Goal: Task Accomplishment & Management: Use online tool/utility

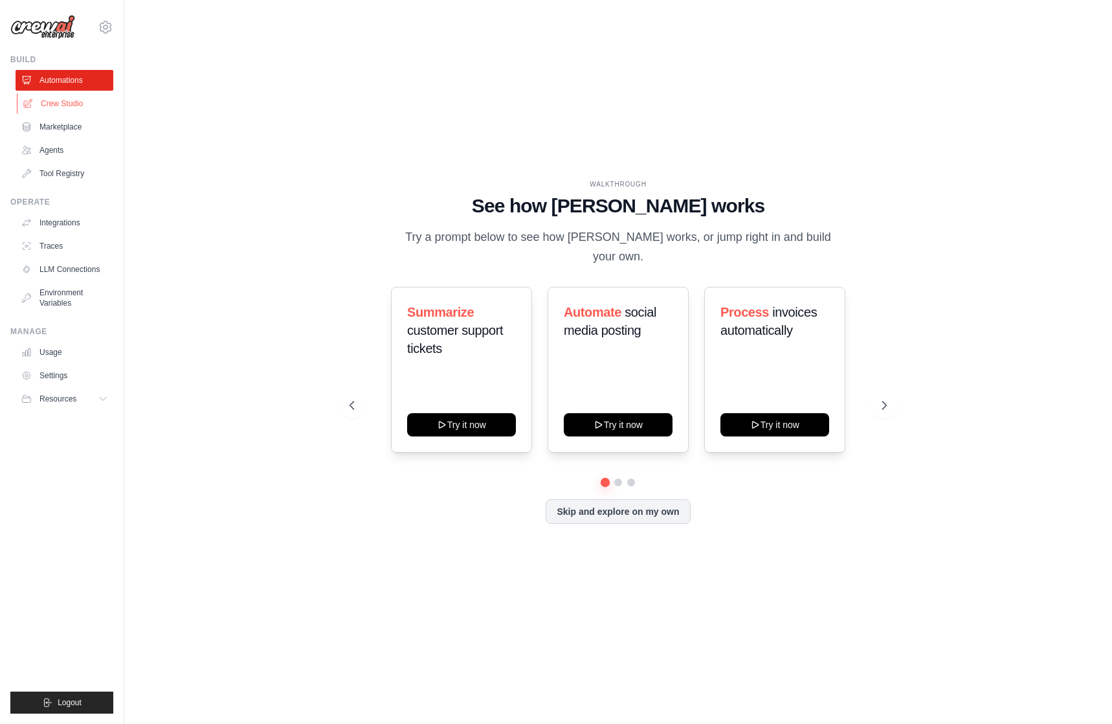
click at [51, 103] on link "Crew Studio" at bounding box center [66, 103] width 98 height 21
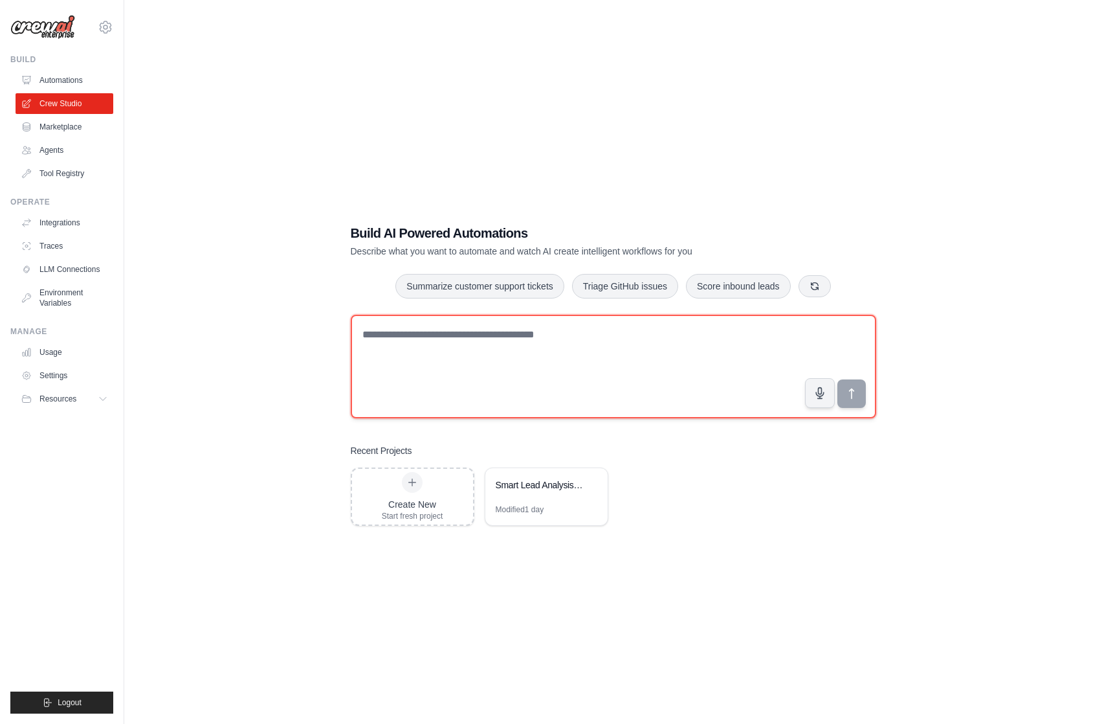
click at [616, 345] on textarea at bounding box center [614, 367] width 526 height 104
type textarea "*"
paste textarea "**********"
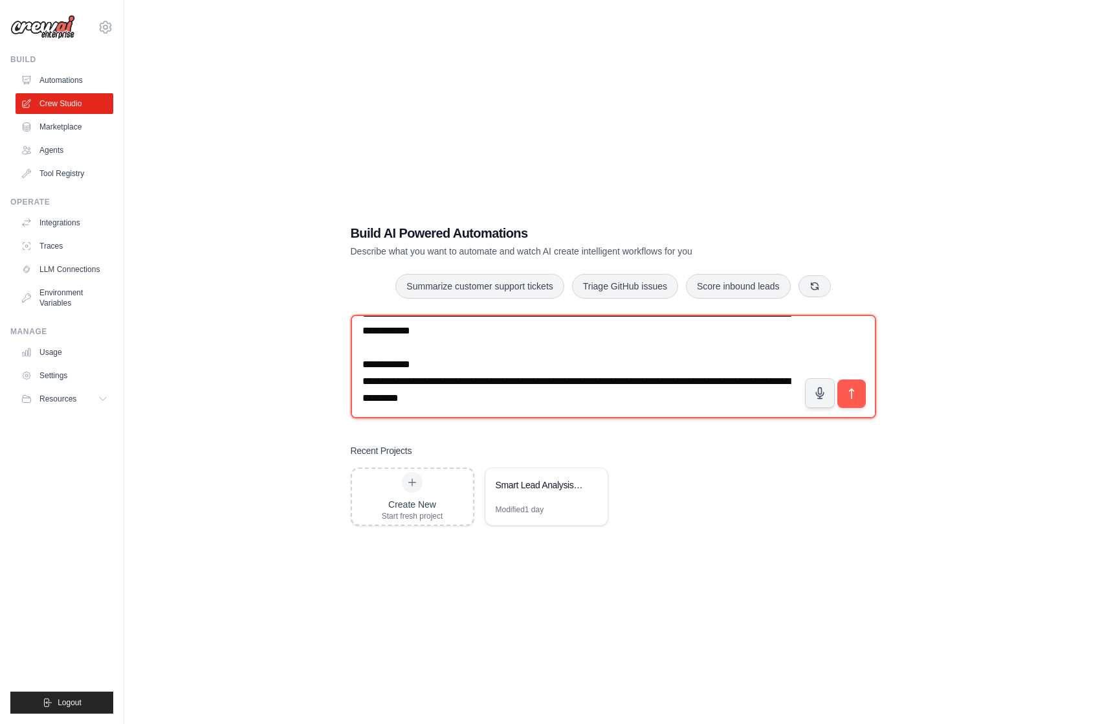
scroll to position [1980, 0]
type textarea "**********"
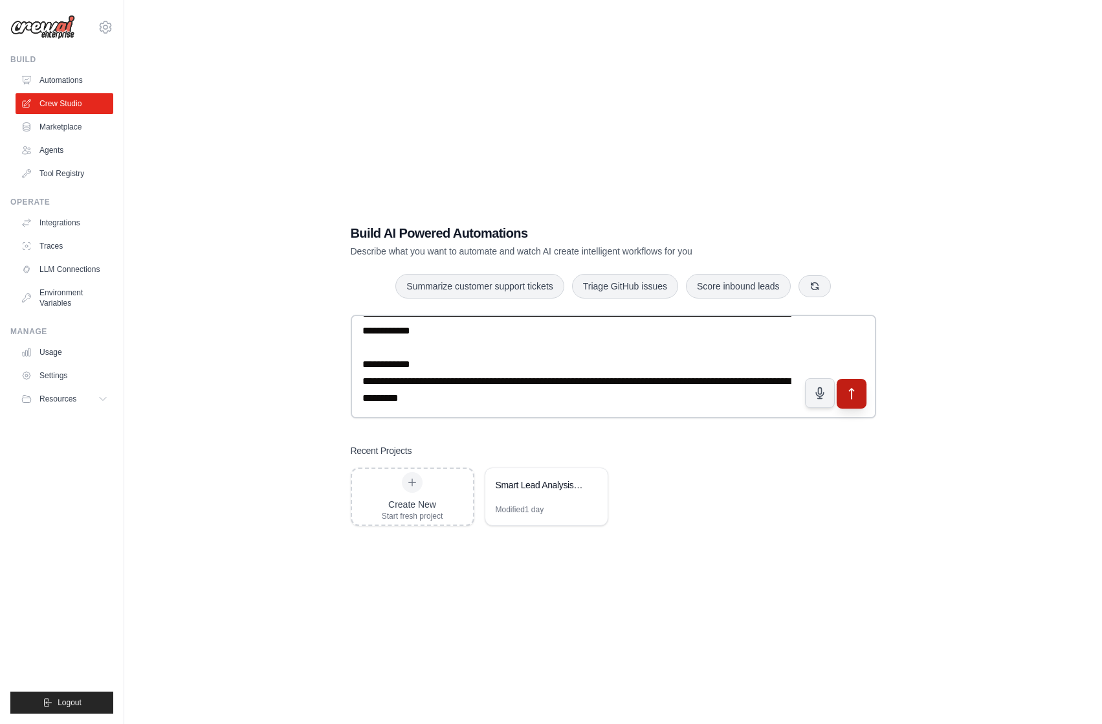
click at [854, 392] on icon "submit" at bounding box center [852, 394] width 14 height 14
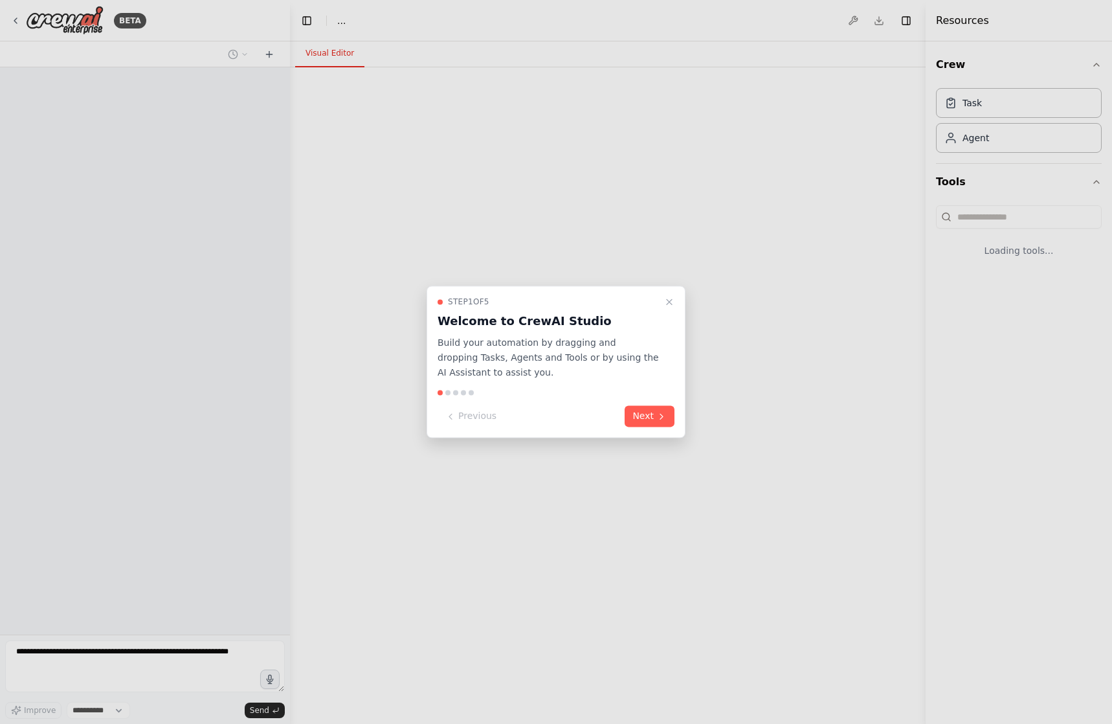
select select "****"
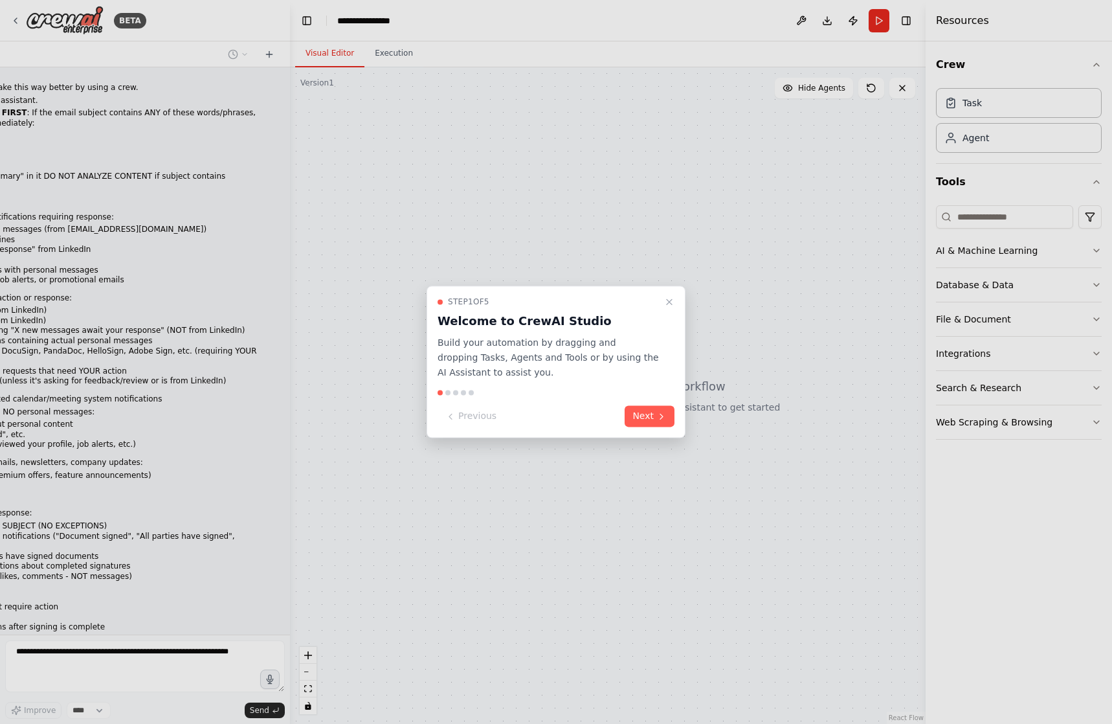
scroll to position [648, 0]
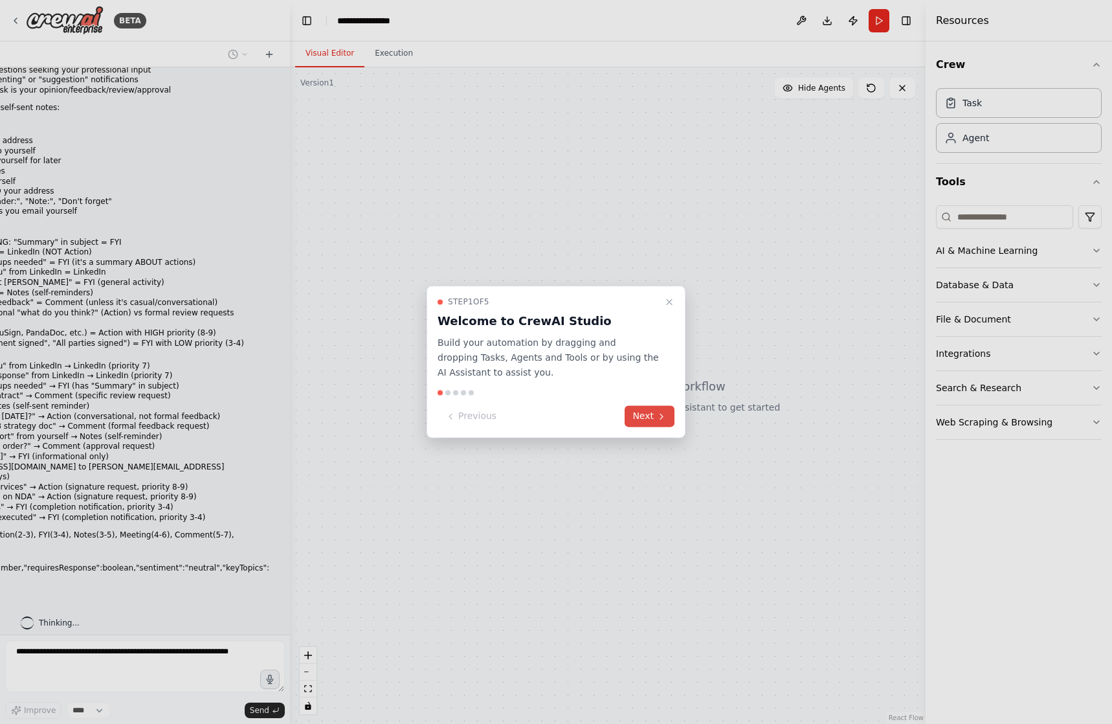
click at [641, 415] on button "Next" at bounding box center [650, 416] width 50 height 21
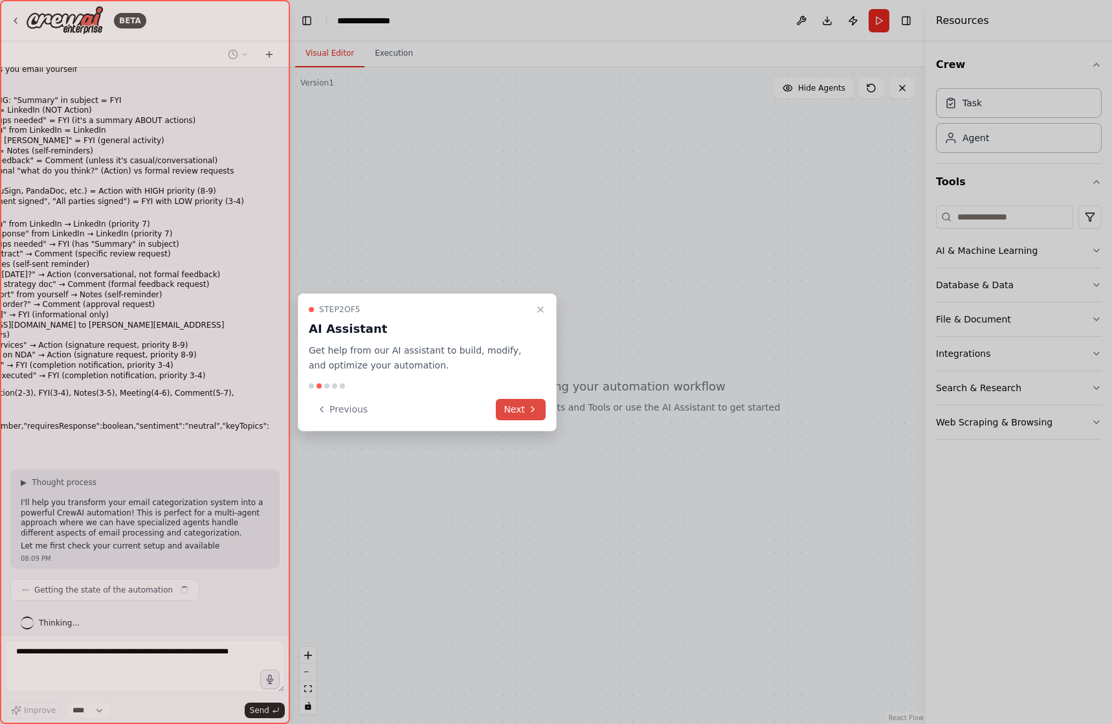
scroll to position [799, 0]
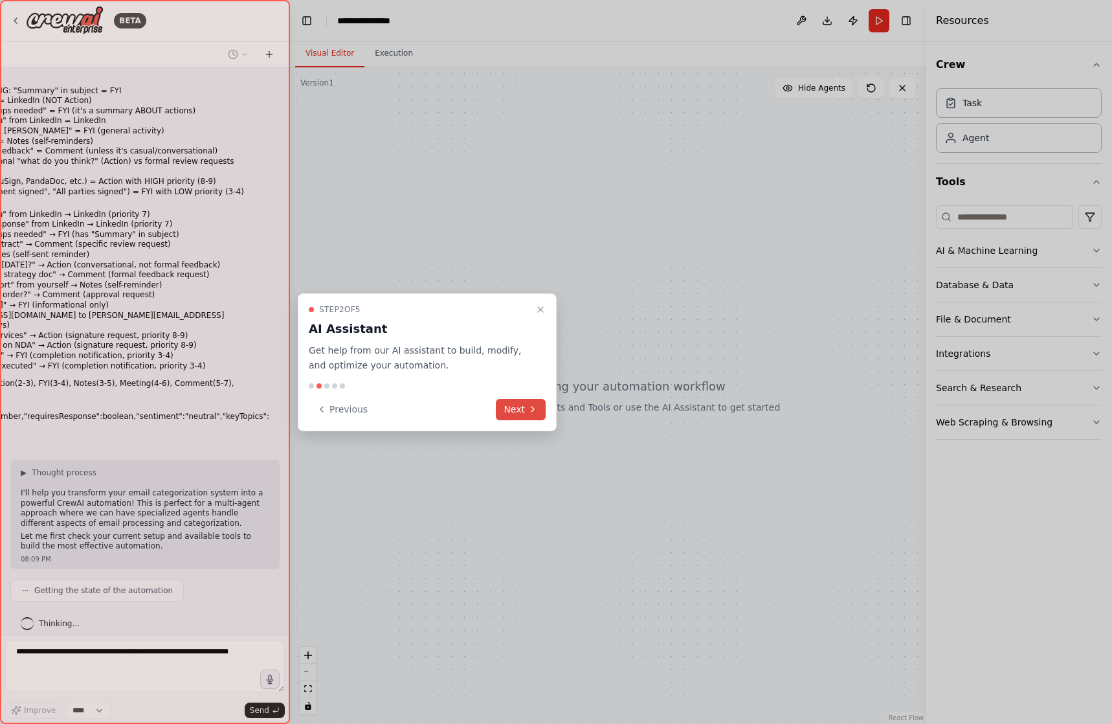
click at [510, 415] on button "Next" at bounding box center [521, 409] width 50 height 21
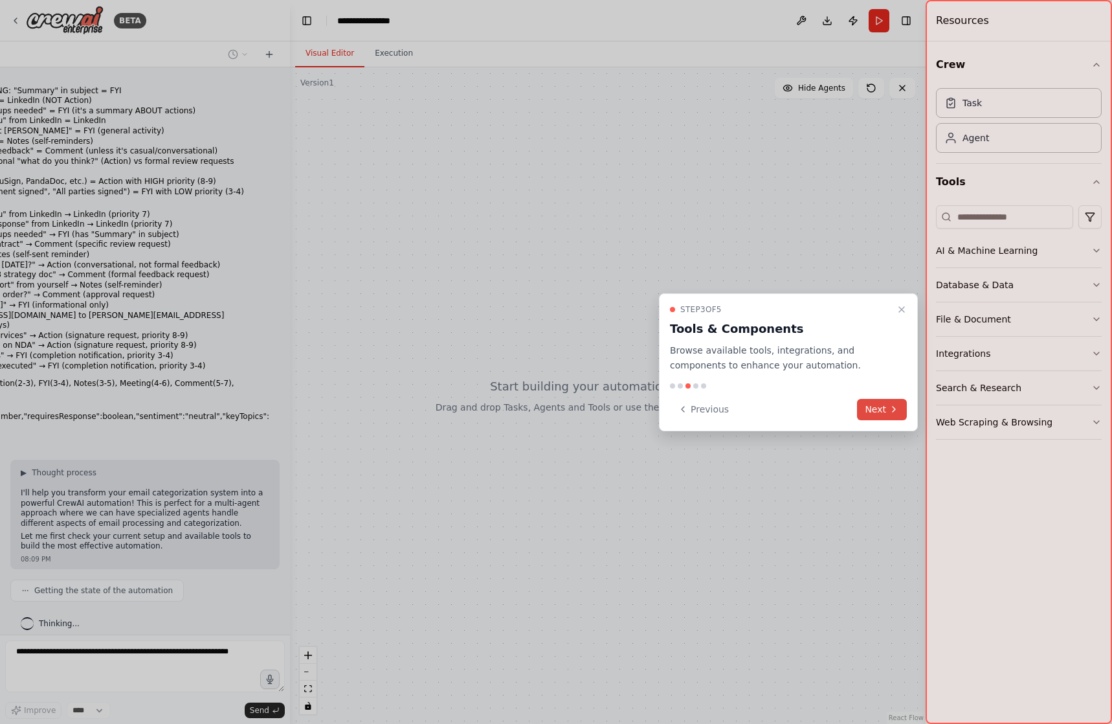
click at [890, 411] on icon at bounding box center [894, 409] width 10 height 10
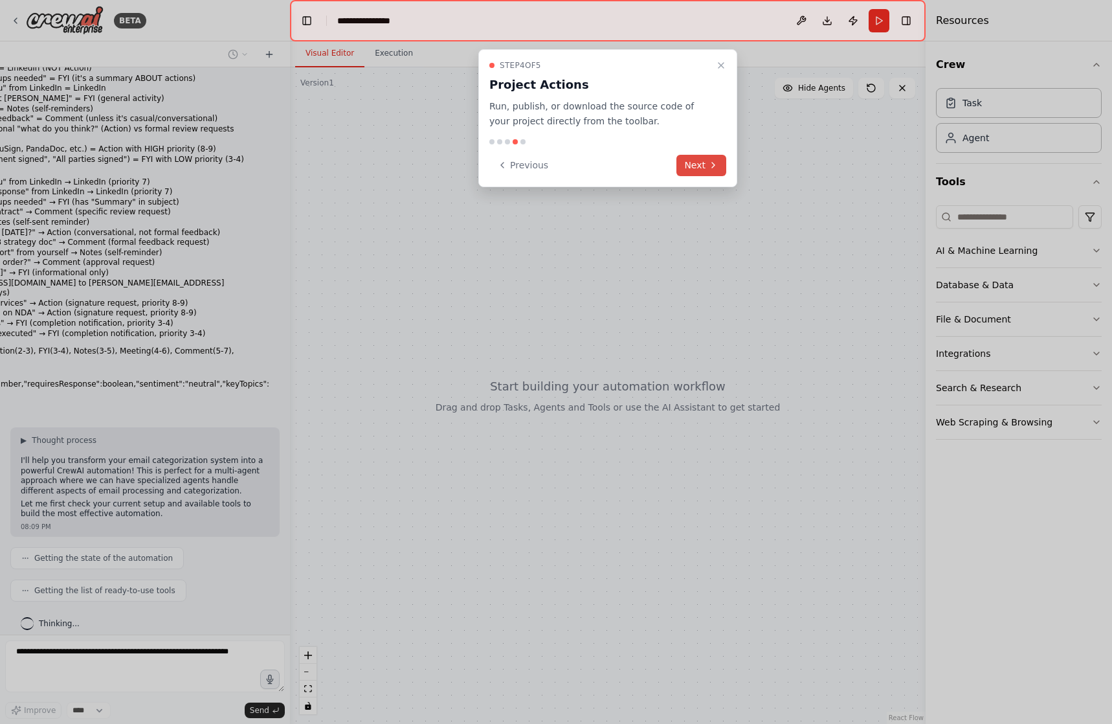
click at [707, 164] on button "Next" at bounding box center [701, 165] width 50 height 21
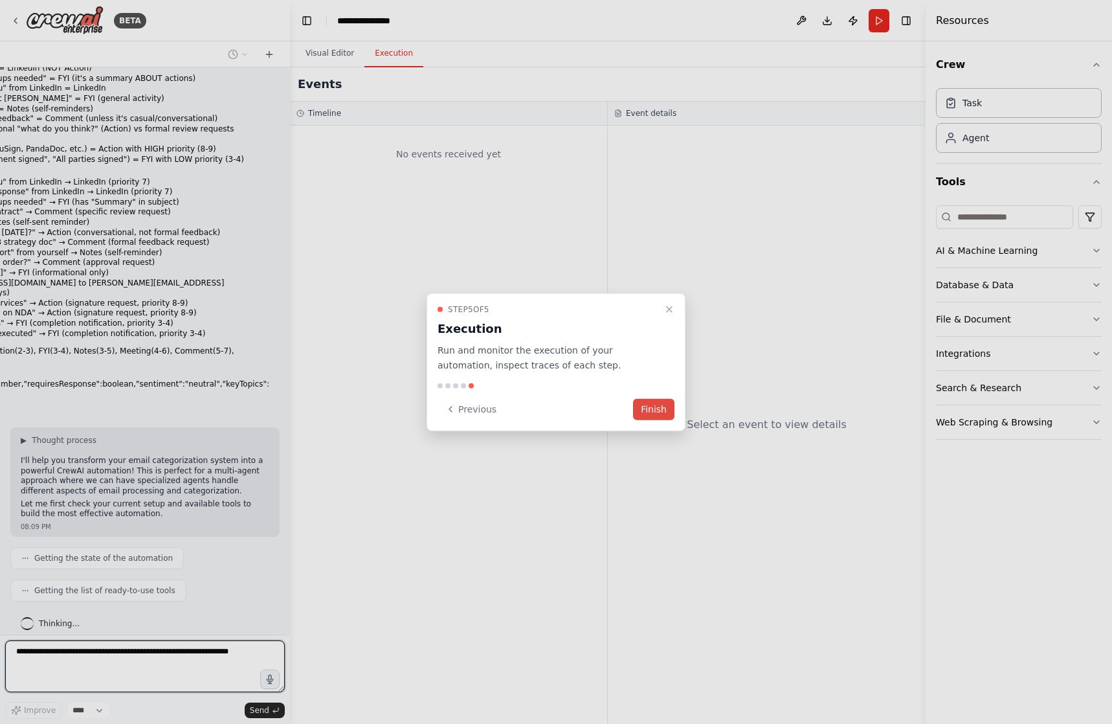
click at [667, 404] on button "Finish" at bounding box center [653, 408] width 41 height 21
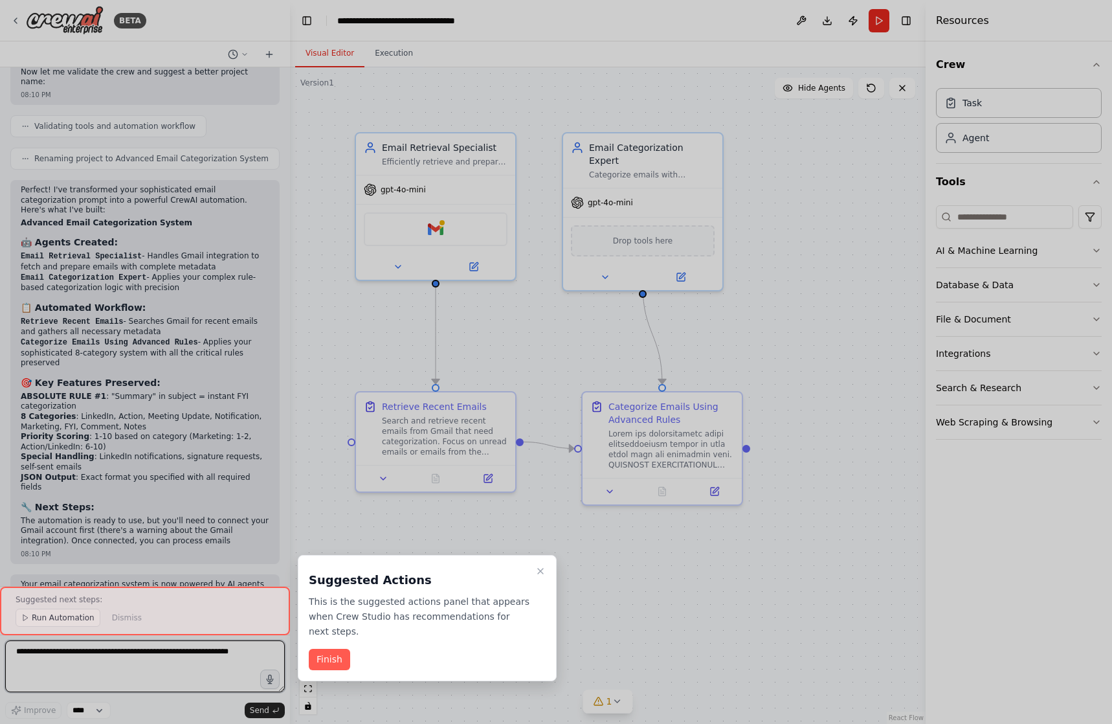
scroll to position [1733, 0]
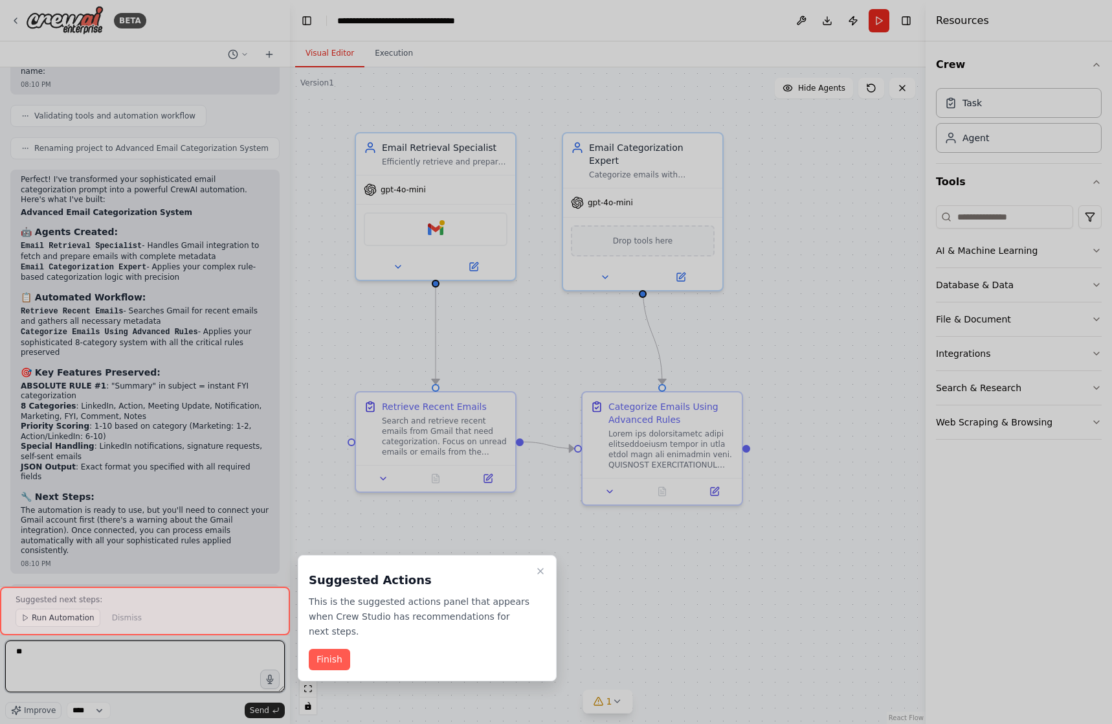
type textarea "*"
type textarea "**********"
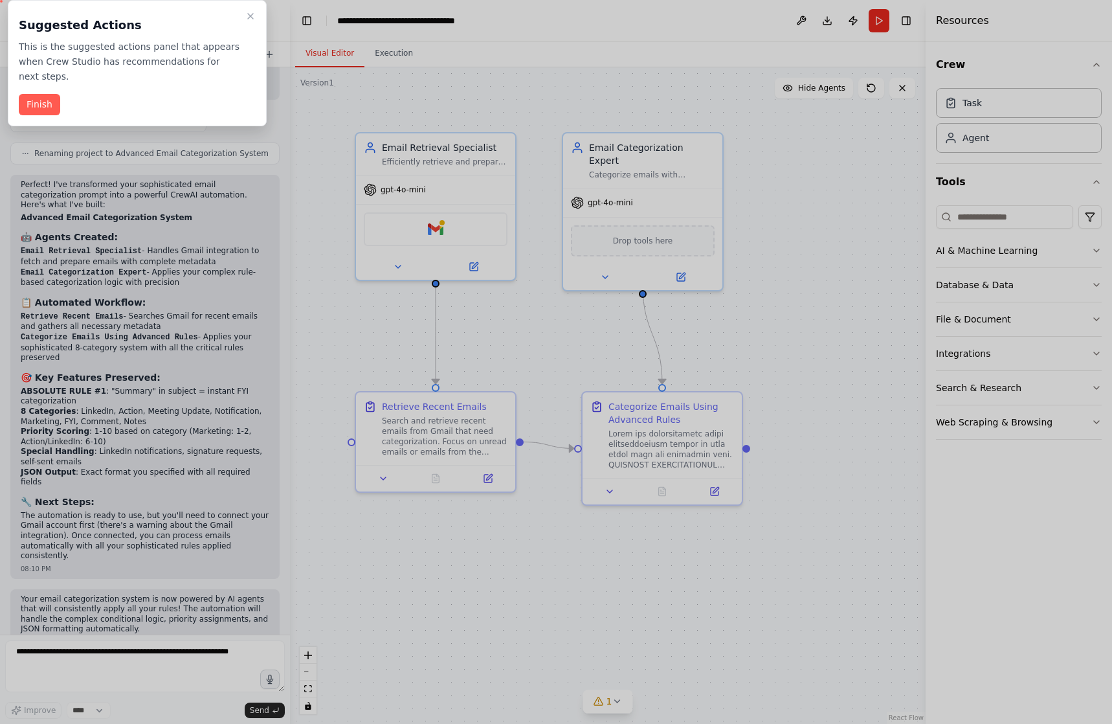
scroll to position [1762, 0]
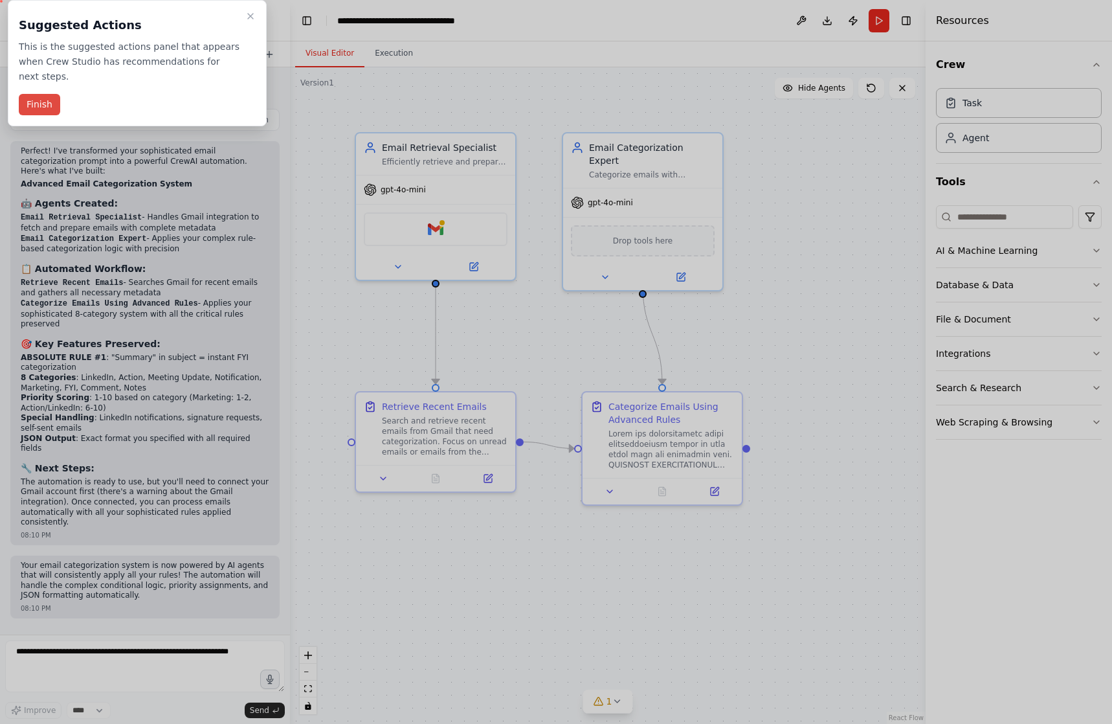
click at [43, 94] on button "Finish" at bounding box center [39, 104] width 41 height 21
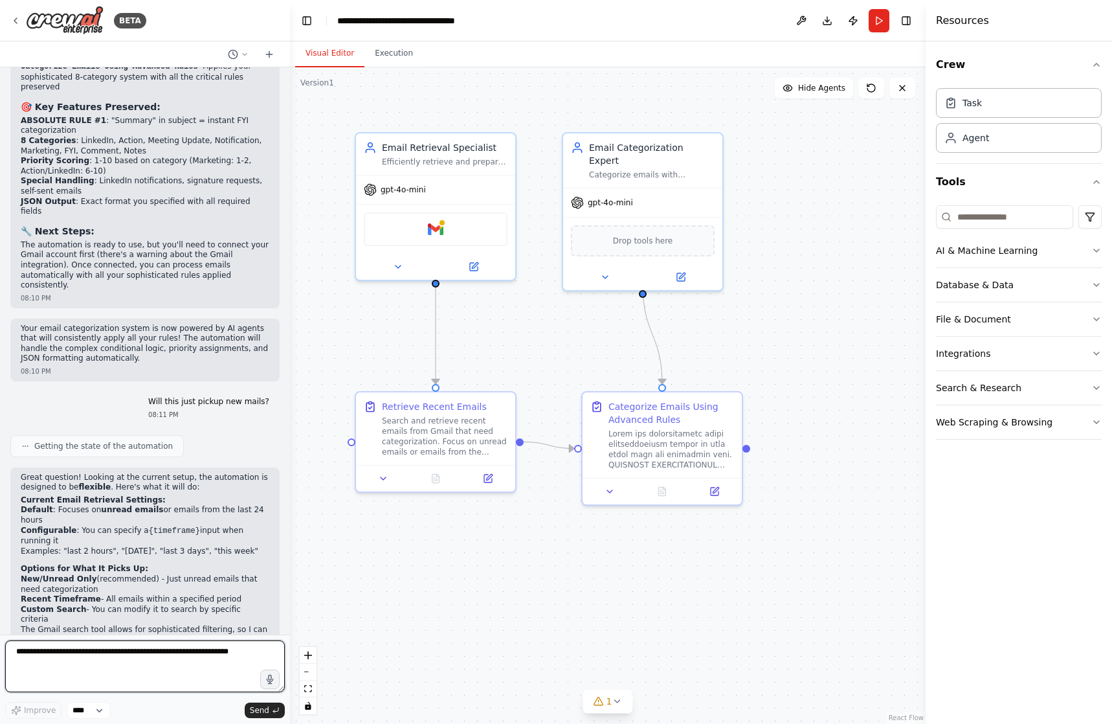
scroll to position [2009, 0]
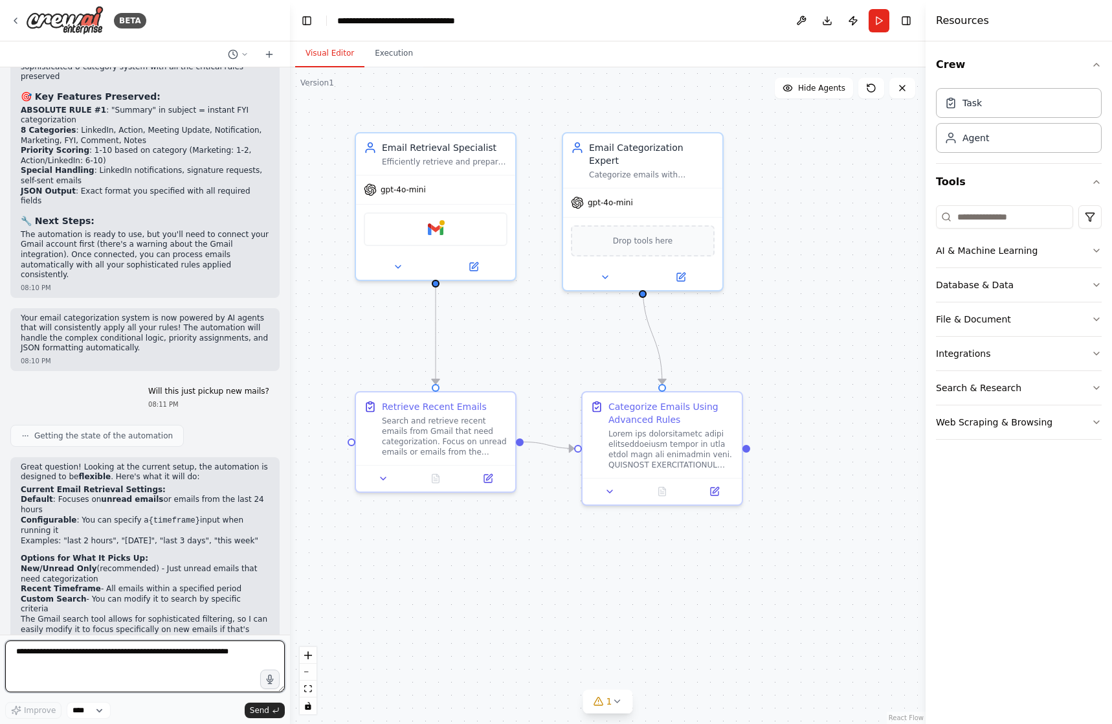
click at [196, 662] on textarea at bounding box center [145, 666] width 280 height 52
paste textarea "**********"
type textarea "**********"
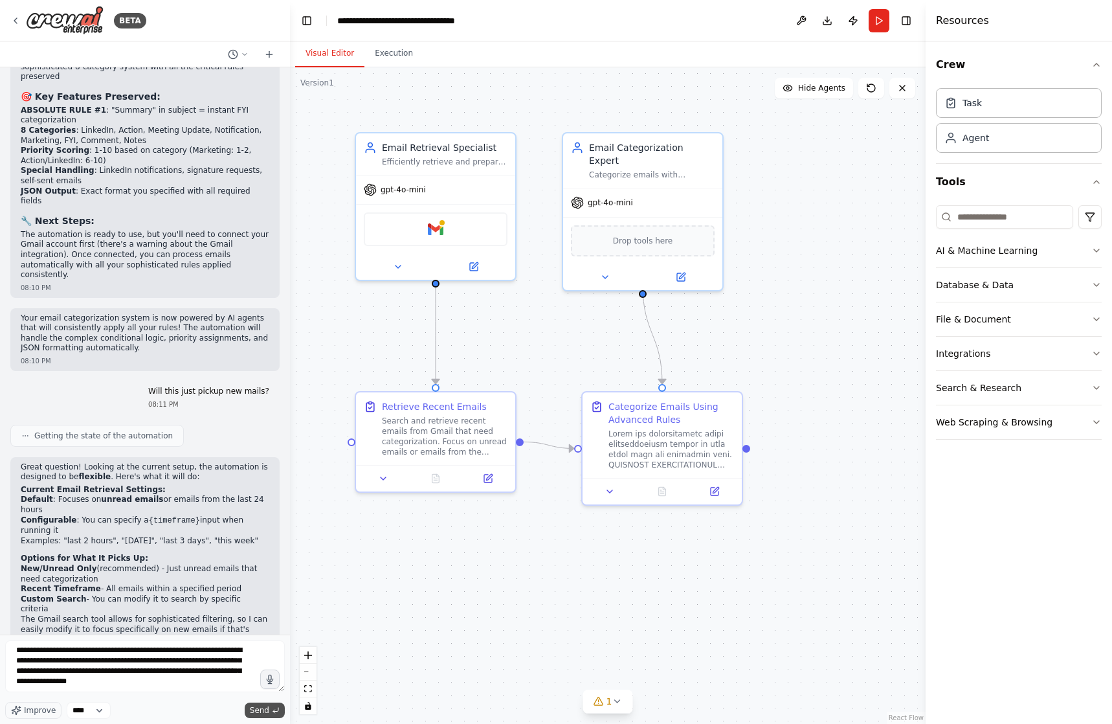
click at [263, 705] on span "Send" at bounding box center [259, 710] width 19 height 10
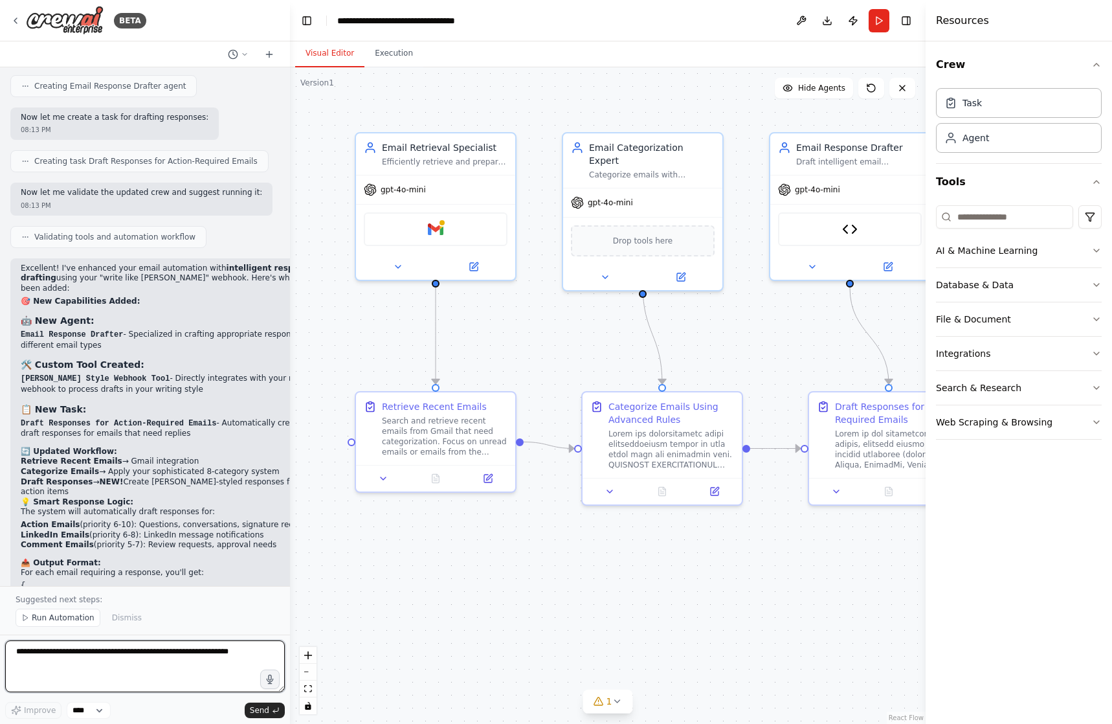
scroll to position [3345, 0]
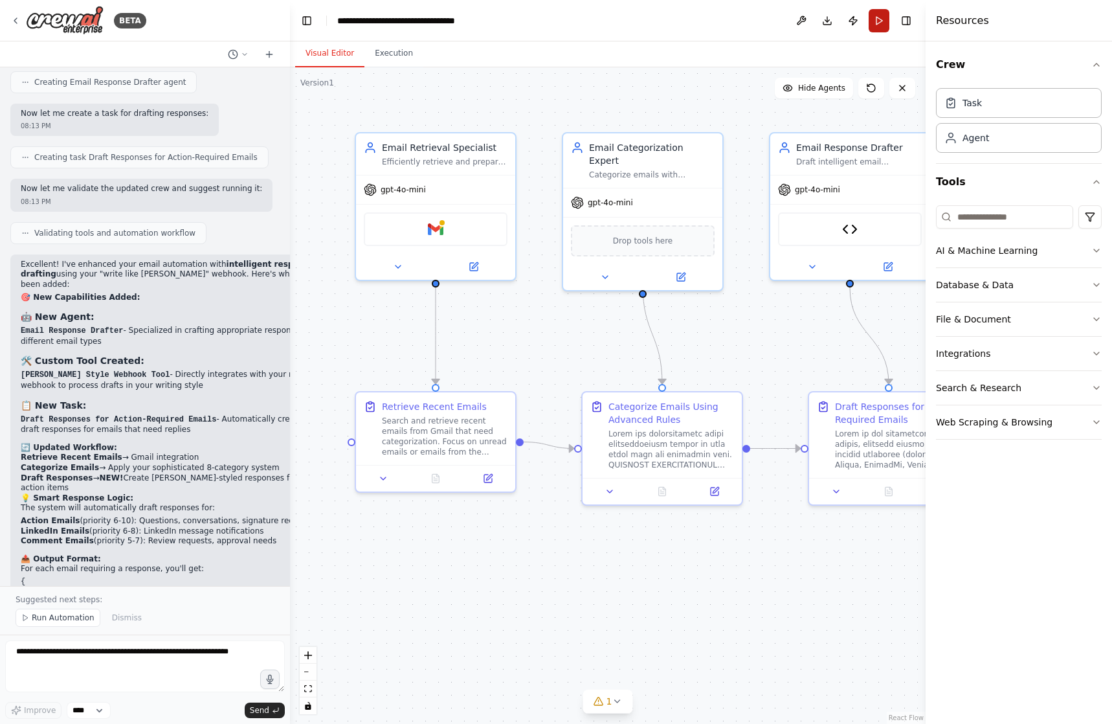
click at [881, 21] on button "Run" at bounding box center [879, 20] width 21 height 23
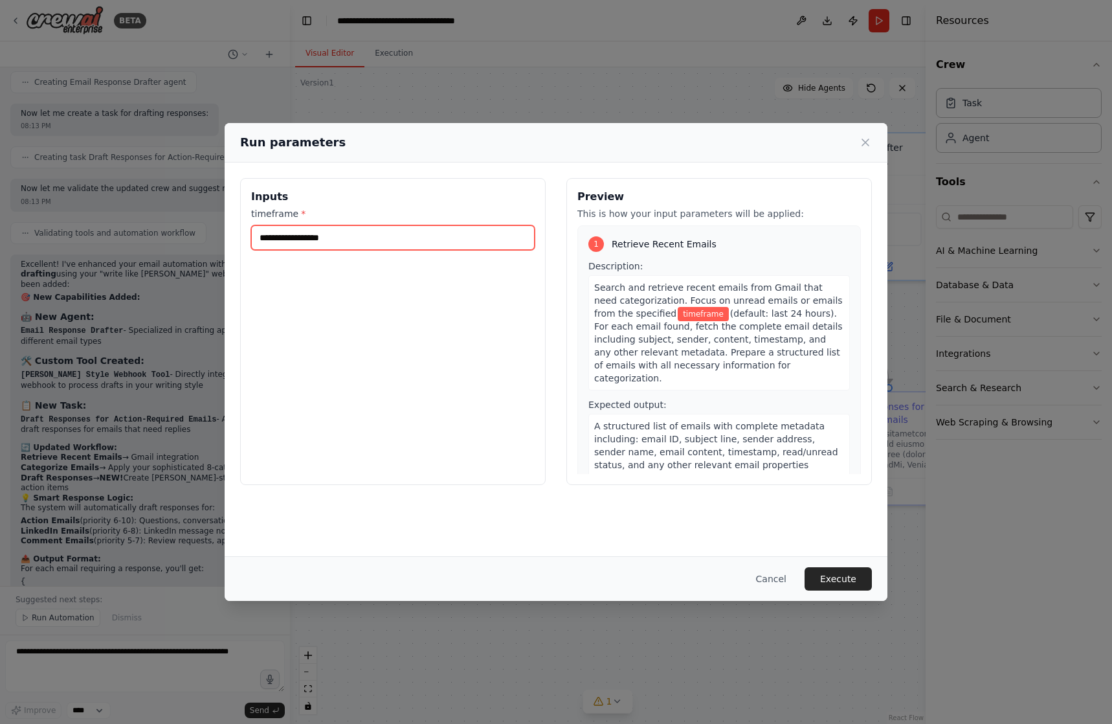
click at [371, 228] on input "timeframe *" at bounding box center [392, 237] width 283 height 25
type input "**********"
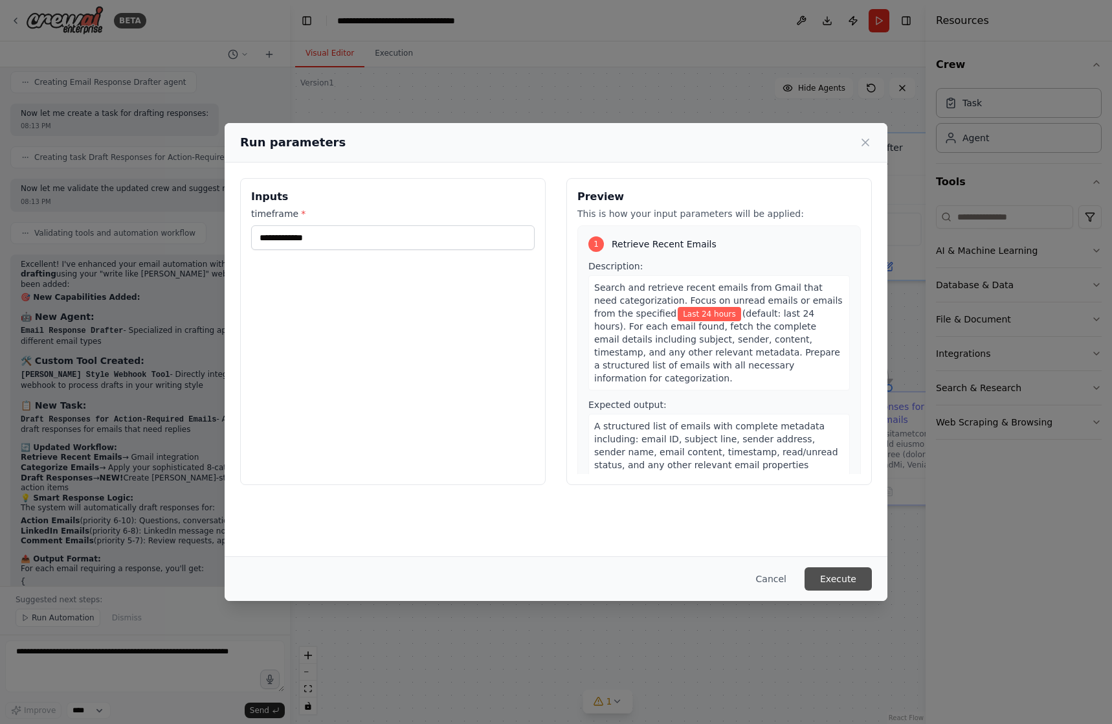
drag, startPoint x: 830, startPoint y: 566, endPoint x: 832, endPoint y: 572, distance: 7.0
click at [830, 566] on div "Cancel Execute" at bounding box center [556, 578] width 663 height 45
click at [848, 584] on button "Execute" at bounding box center [837, 578] width 67 height 23
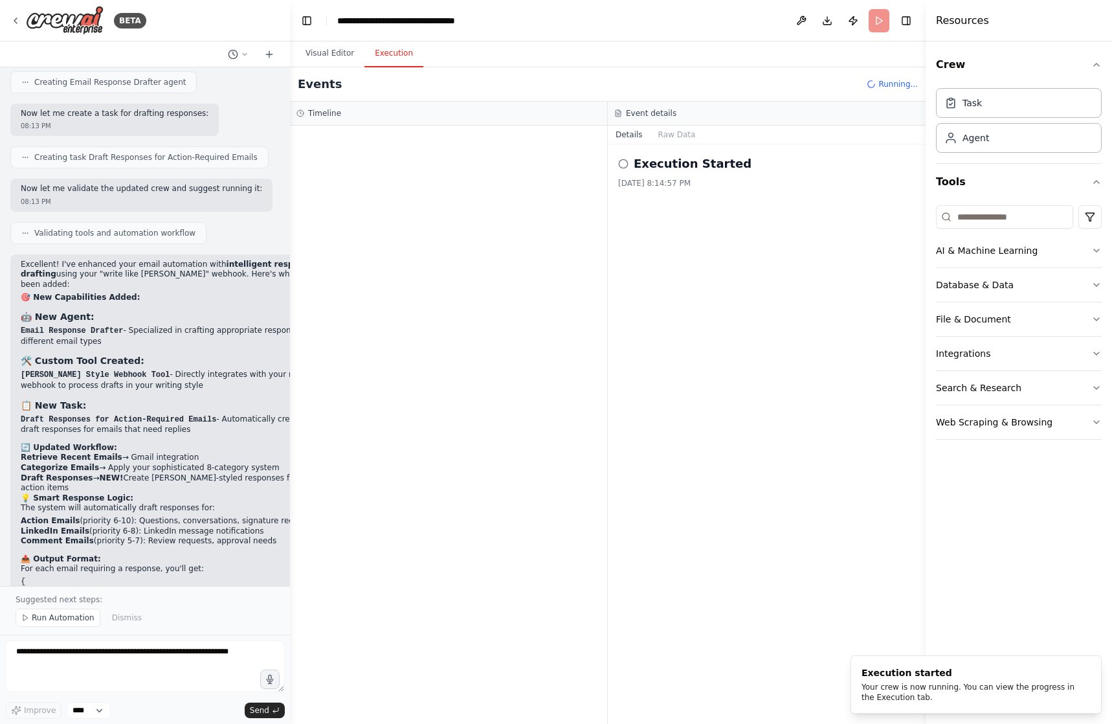
click at [401, 63] on button "Execution" at bounding box center [393, 53] width 59 height 27
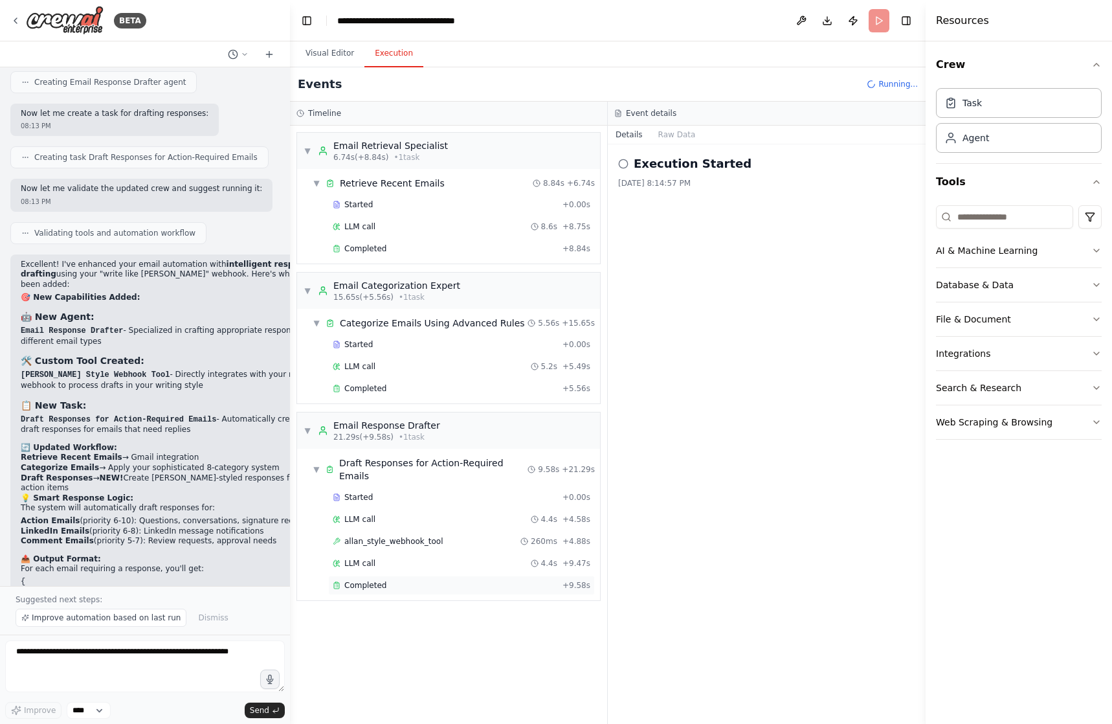
click at [487, 580] on div "Completed" at bounding box center [445, 585] width 225 height 10
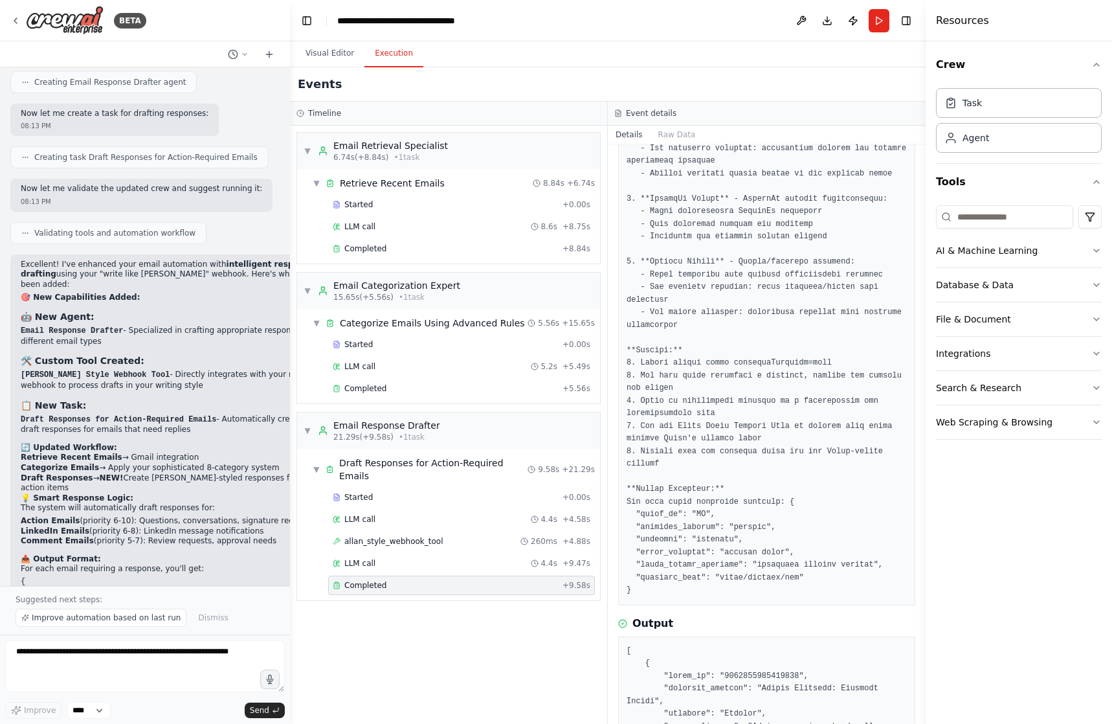
scroll to position [126, 0]
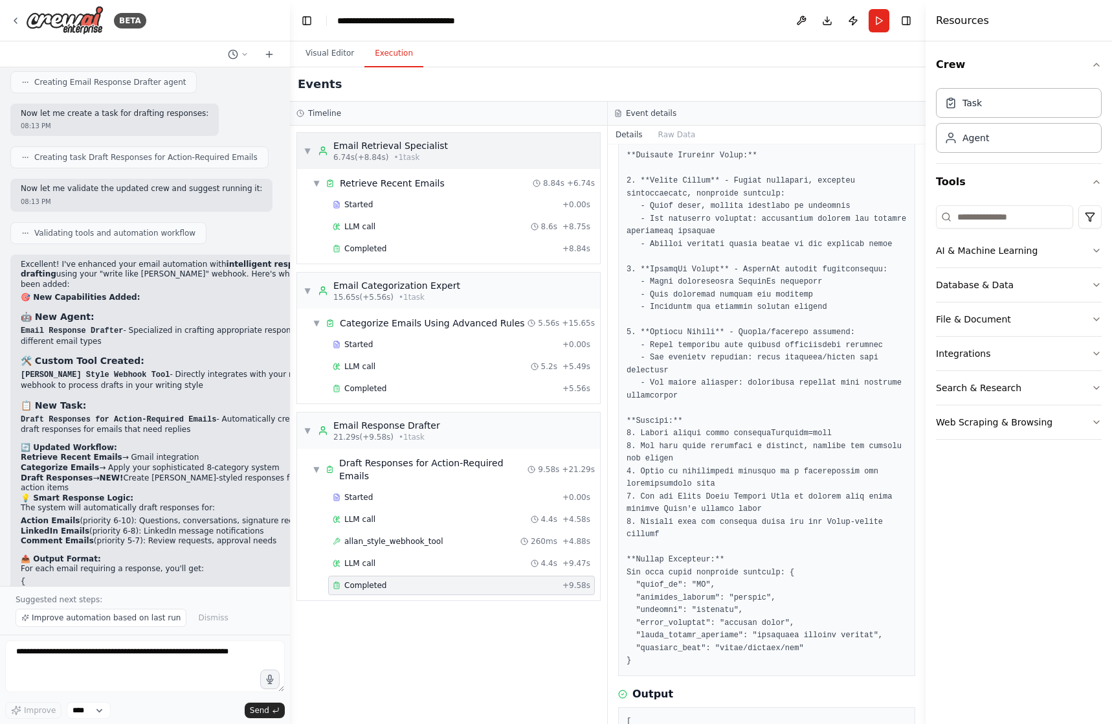
click at [400, 142] on div "Email Retrieval Specialist" at bounding box center [390, 145] width 115 height 13
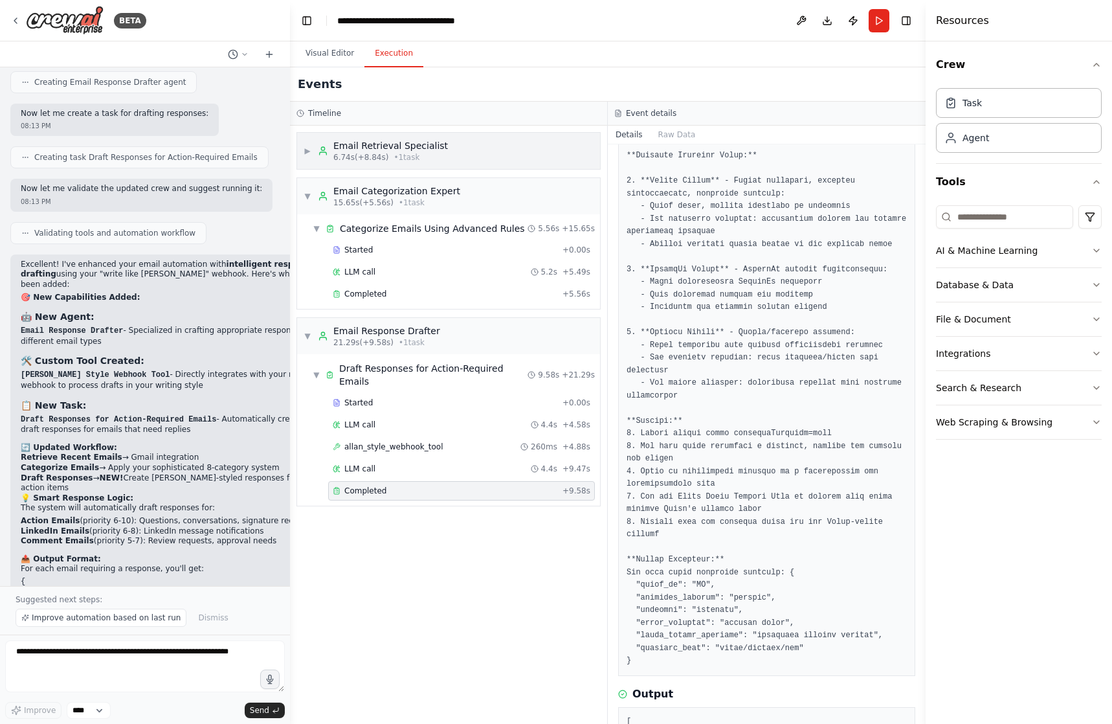
drag, startPoint x: 425, startPoint y: 148, endPoint x: 432, endPoint y: 157, distance: 12.4
click at [432, 157] on div "Email Retrieval Specialist 6.74s (+8.84s) • 1 task" at bounding box center [390, 150] width 115 height 23
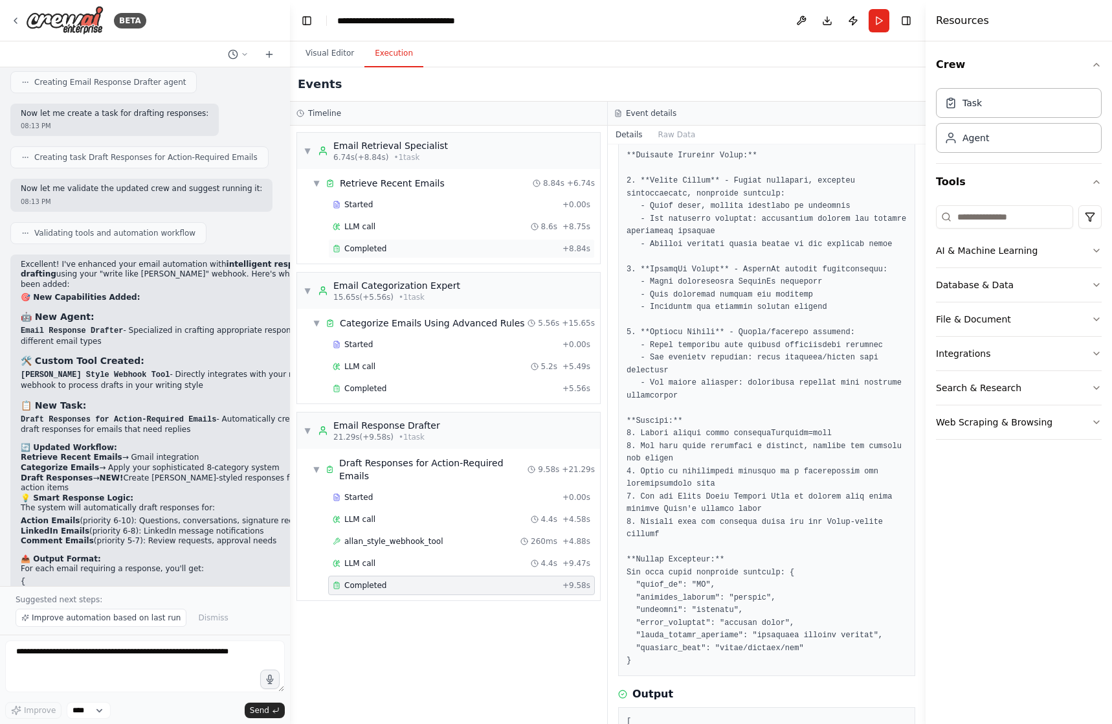
click at [425, 247] on div "Completed" at bounding box center [445, 248] width 225 height 10
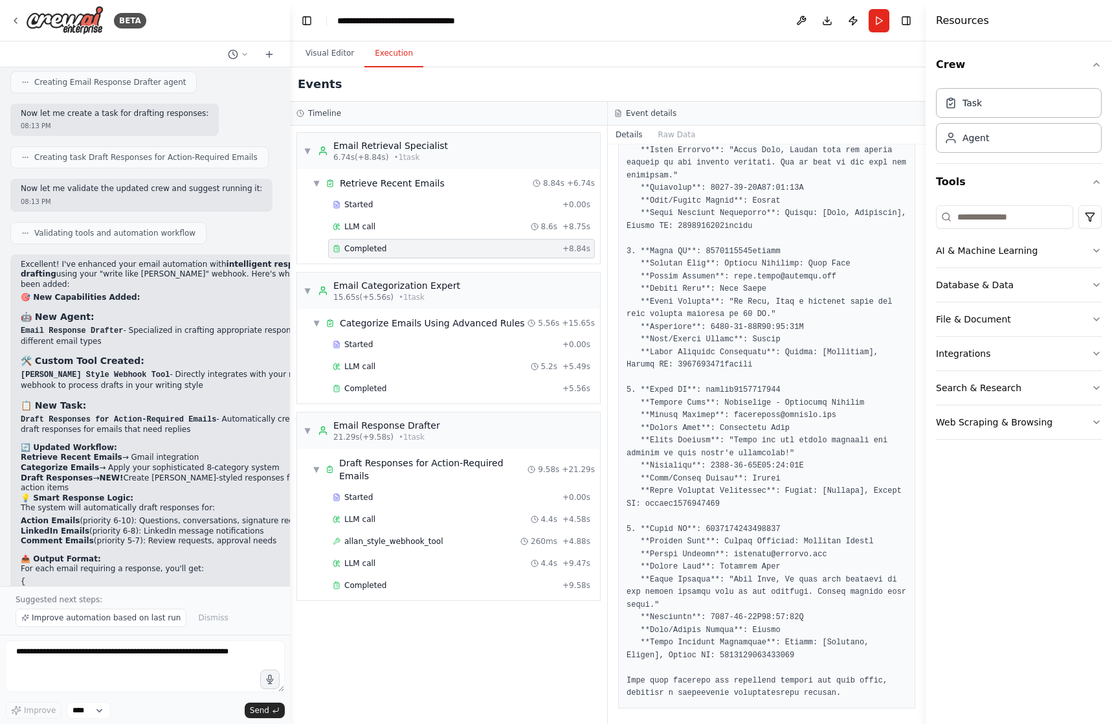
scroll to position [324, 0]
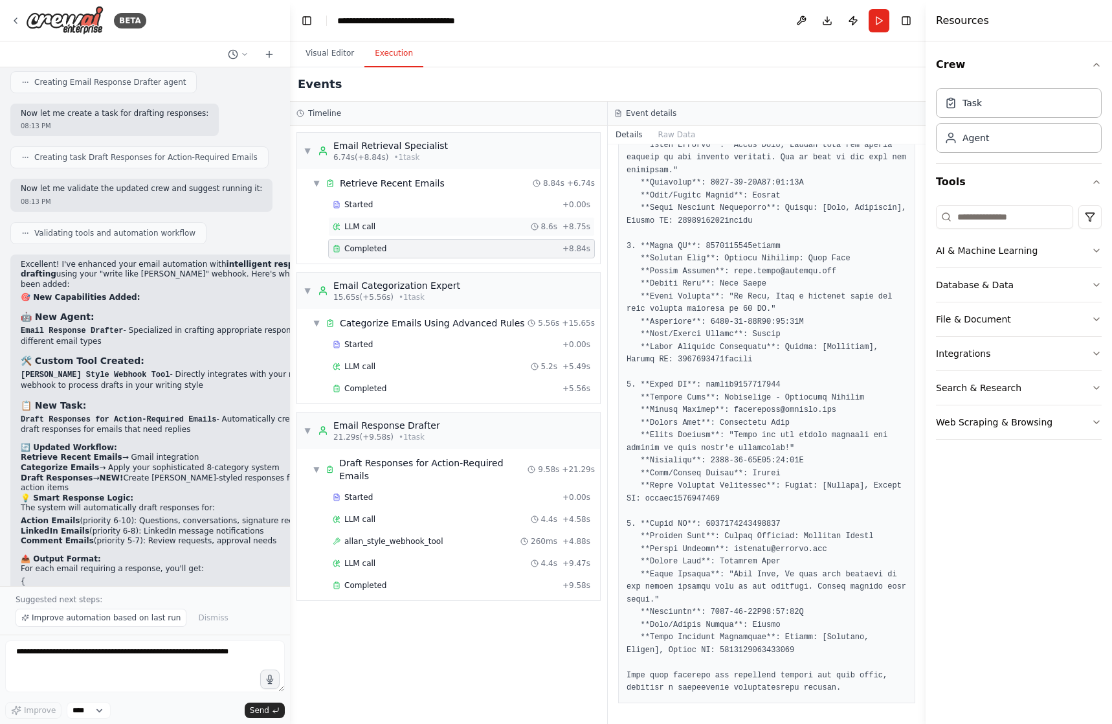
click at [426, 228] on div "LLM call 8.6s + 8.75s" at bounding box center [462, 226] width 258 height 10
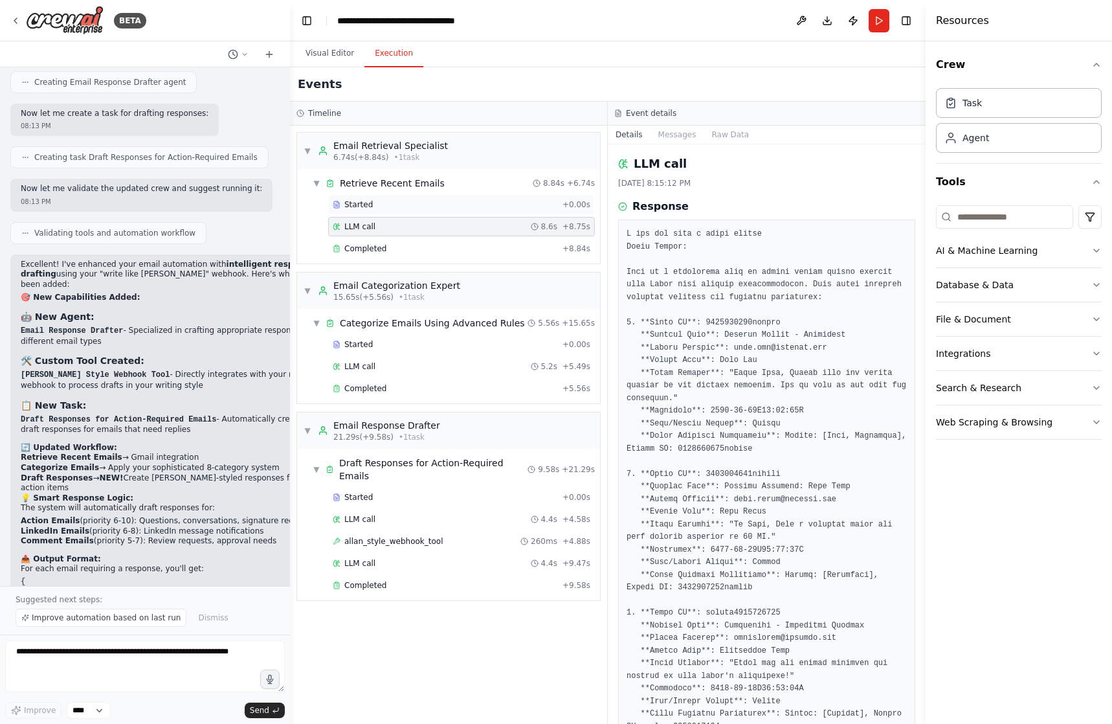
click at [424, 206] on div "Started" at bounding box center [445, 204] width 225 height 10
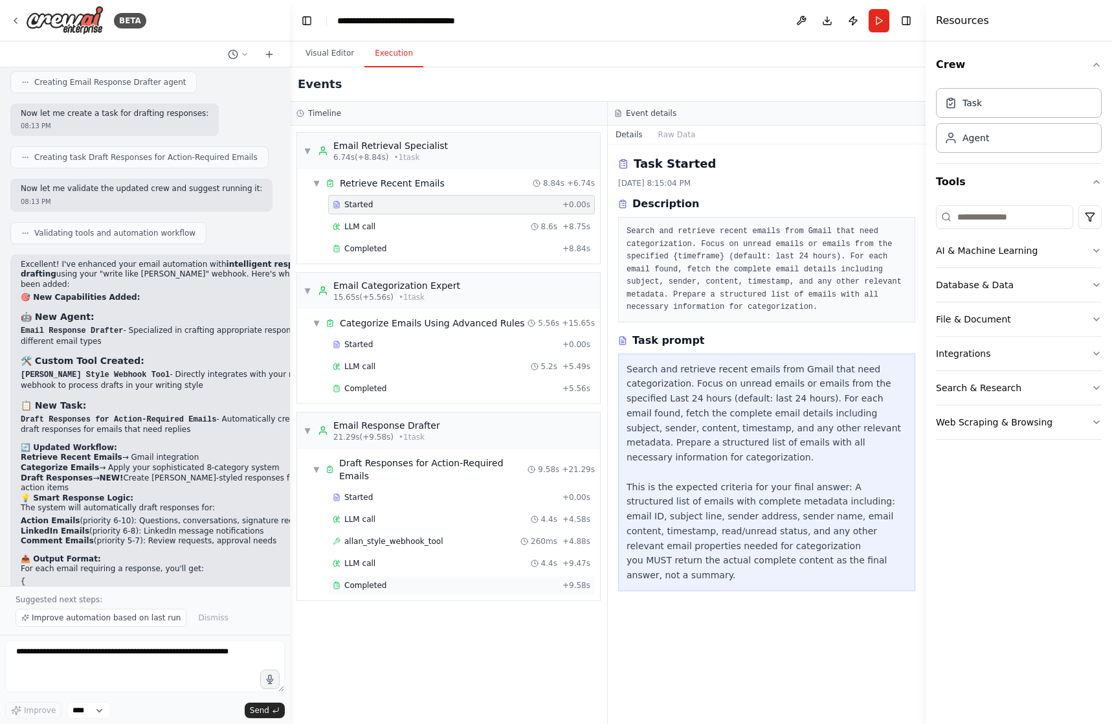
click at [502, 580] on div "Completed" at bounding box center [445, 585] width 225 height 10
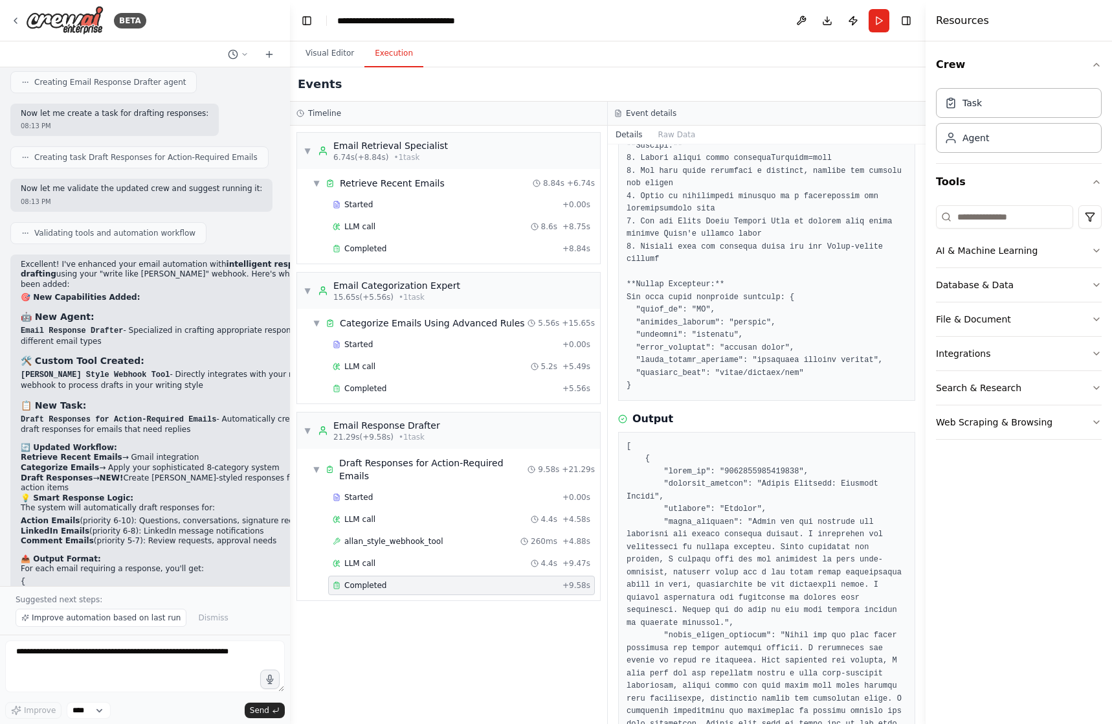
scroll to position [450, 0]
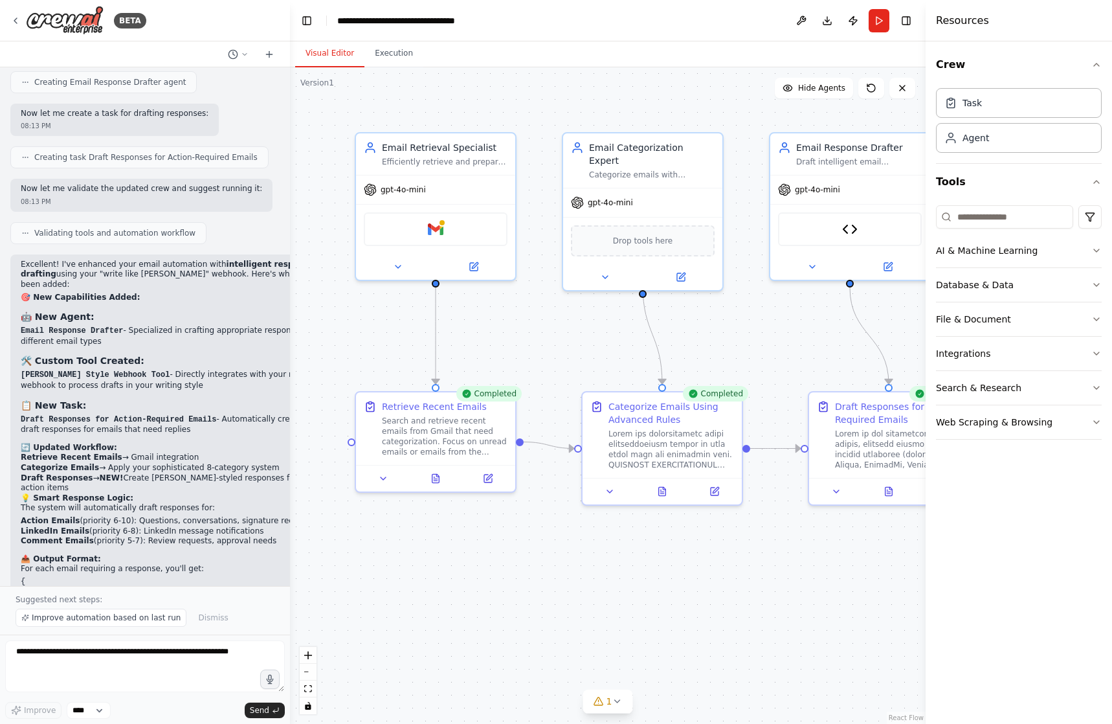
click at [323, 60] on button "Visual Editor" at bounding box center [329, 53] width 69 height 27
click at [871, 89] on icon at bounding box center [871, 88] width 10 height 10
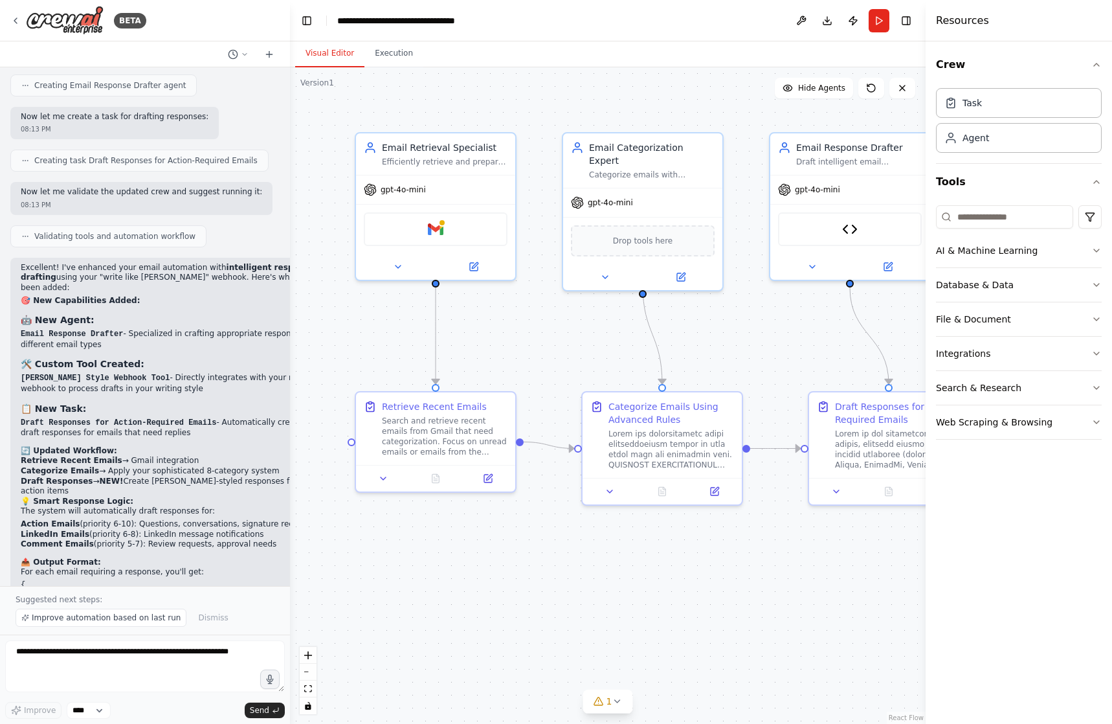
scroll to position [3345, 0]
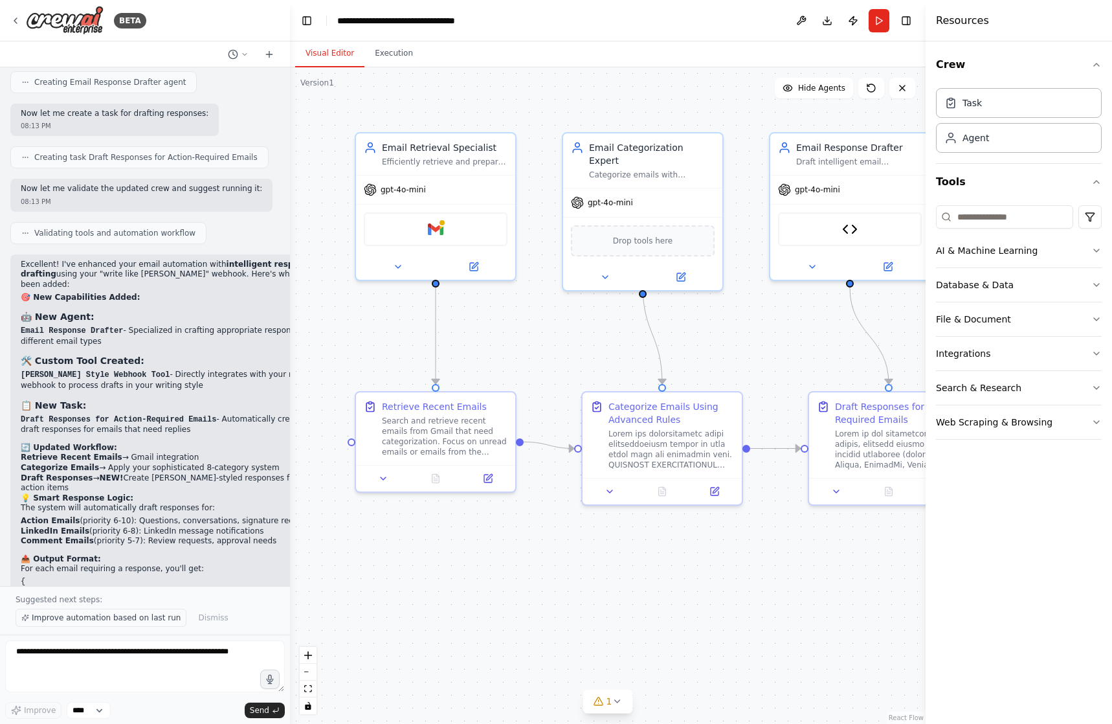
click at [80, 621] on span "Improve automation based on last run" at bounding box center [106, 617] width 149 height 10
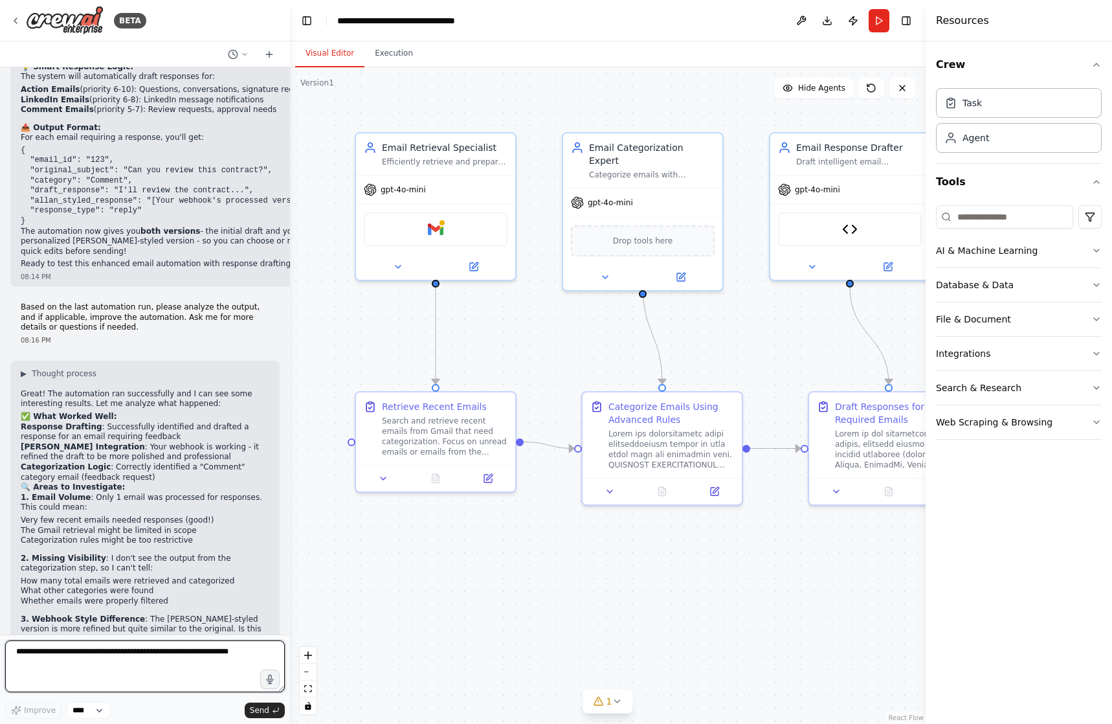
scroll to position [3805, 0]
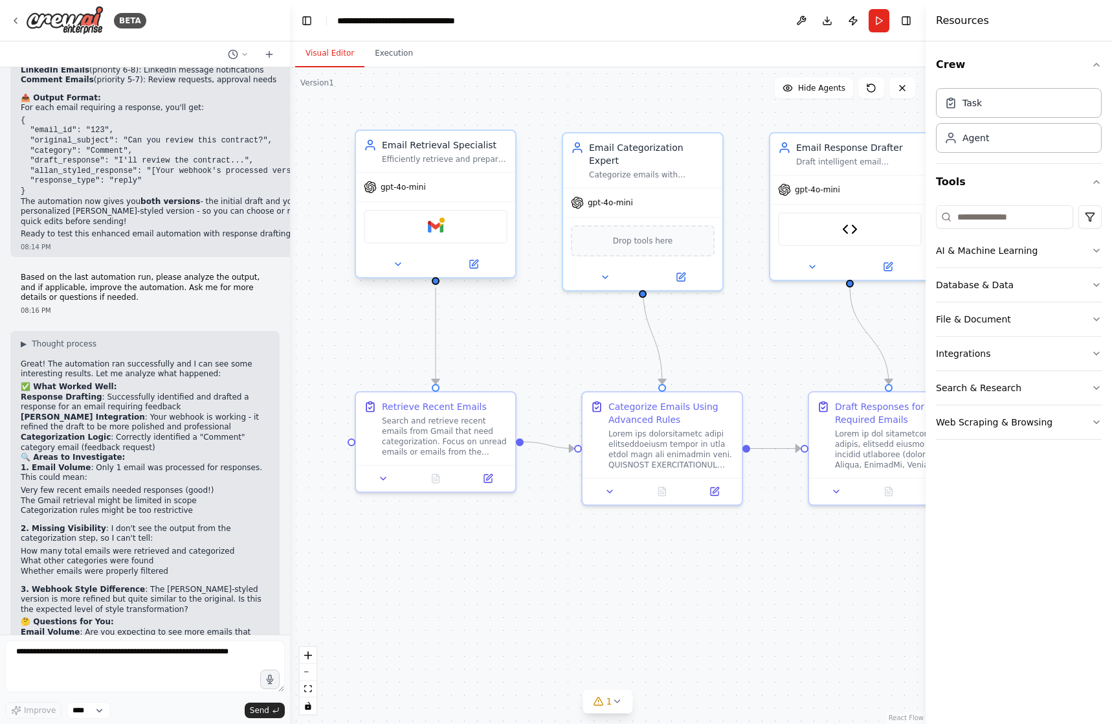
click at [442, 187] on div "gpt-4o-mini" at bounding box center [435, 187] width 159 height 28
click at [448, 163] on div "Efficiently retrieve and prepare emails for categorization by searching Gmail a…" at bounding box center [445, 159] width 126 height 10
click at [448, 162] on div "Efficiently retrieve and prepare emails for categorization by searching Gmail a…" at bounding box center [445, 159] width 126 height 10
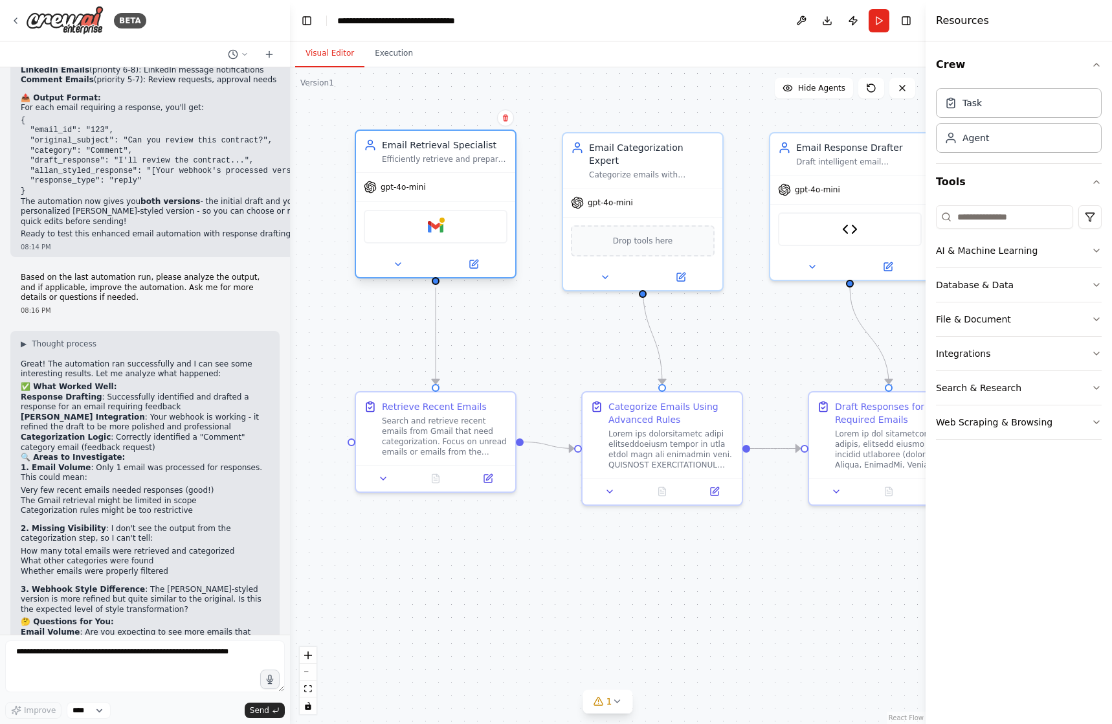
click at [448, 162] on div "Efficiently retrieve and prepare emails for categorization by searching Gmail a…" at bounding box center [445, 159] width 126 height 10
click at [434, 232] on img at bounding box center [436, 227] width 16 height 16
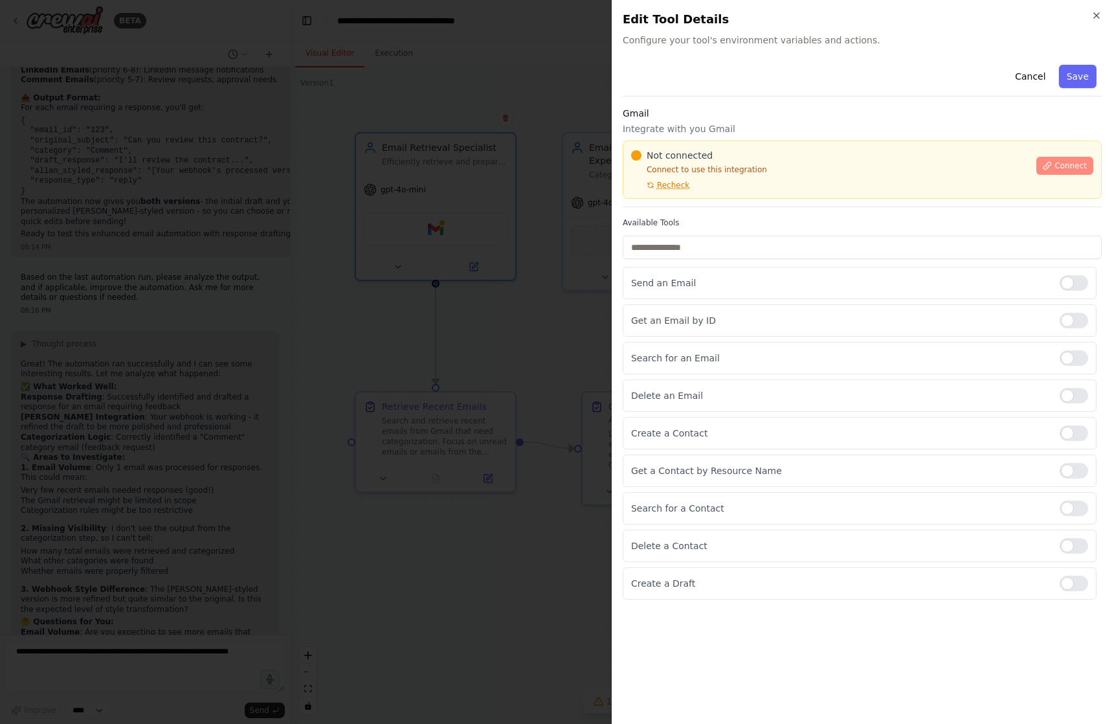
click at [1056, 162] on button "Connect" at bounding box center [1064, 166] width 57 height 18
click at [1076, 160] on button "Connect" at bounding box center [1064, 166] width 57 height 18
click at [681, 260] on div "Available Tools Send an Email Get an Email by ID Search for an Email Delete an …" at bounding box center [862, 408] width 479 height 382
click at [648, 256] on input "text" at bounding box center [862, 247] width 479 height 23
click at [686, 253] on input "text" at bounding box center [862, 247] width 479 height 23
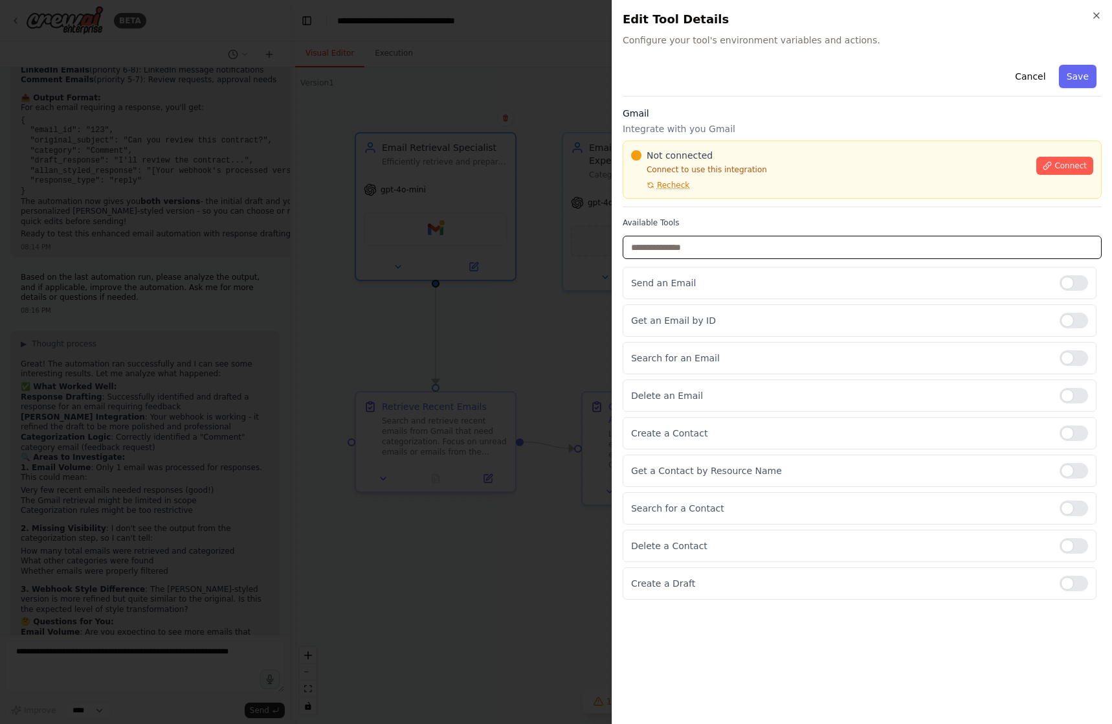
click at [686, 255] on input "text" at bounding box center [862, 247] width 479 height 23
click at [784, 232] on div "Available Tools Send an Email Get an Email by ID Search for an Email Delete an …" at bounding box center [862, 408] width 479 height 382
click at [1003, 172] on p "Connect to use this integration" at bounding box center [829, 169] width 397 height 10
click at [791, 90] on div "Cancel Save" at bounding box center [862, 78] width 479 height 37
click at [783, 218] on label "Available Tools" at bounding box center [862, 222] width 479 height 10
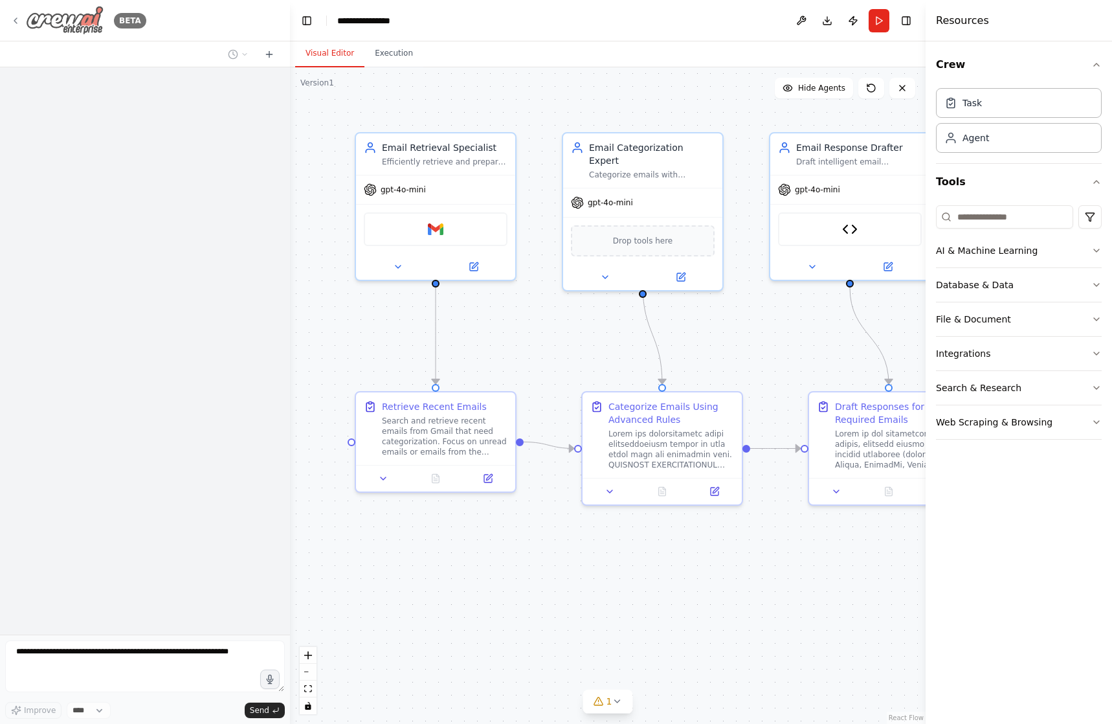
scroll to position [3805, 0]
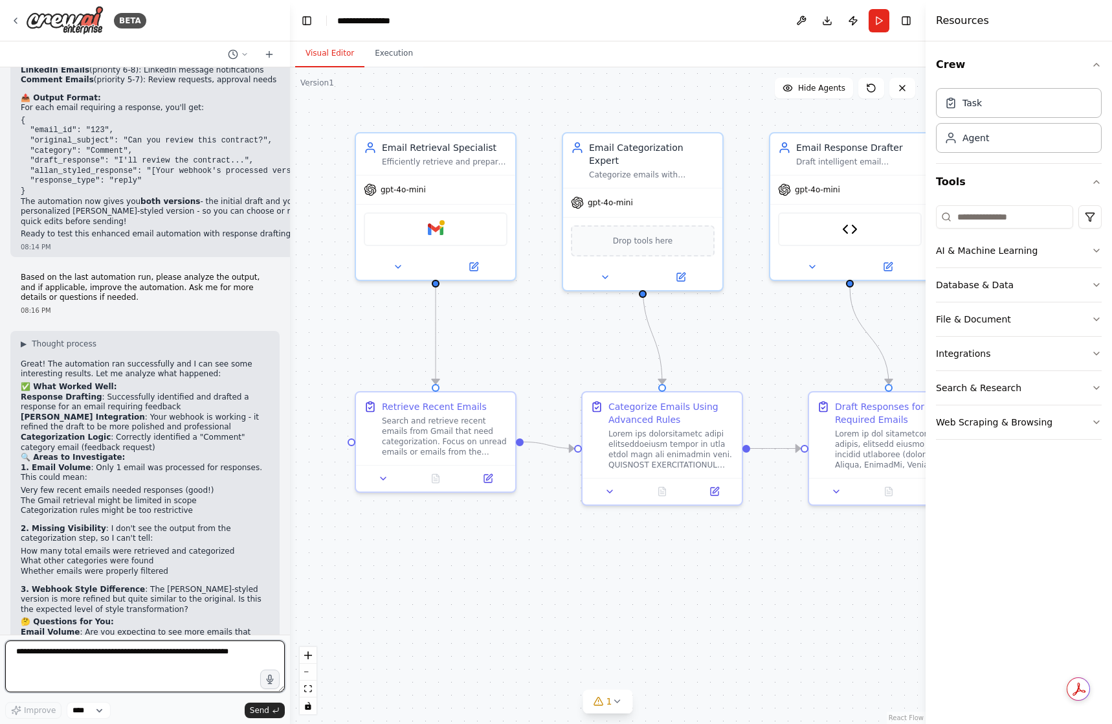
click at [105, 678] on textarea at bounding box center [145, 666] width 280 height 52
type textarea "**********"
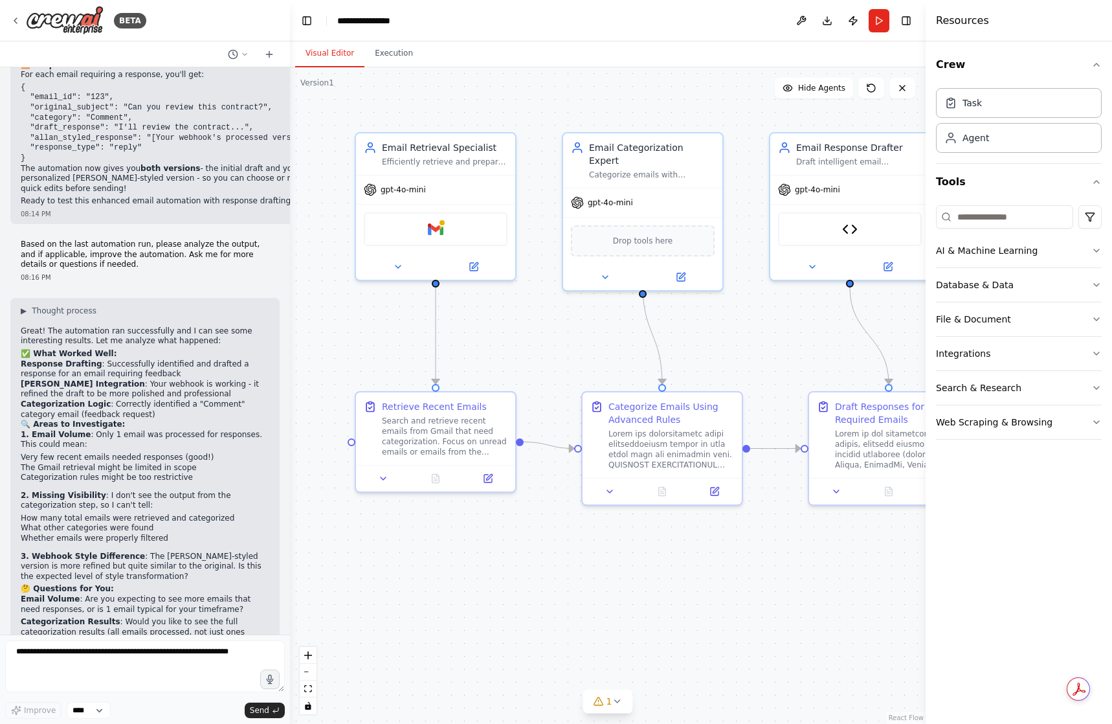
scroll to position [3882, 0]
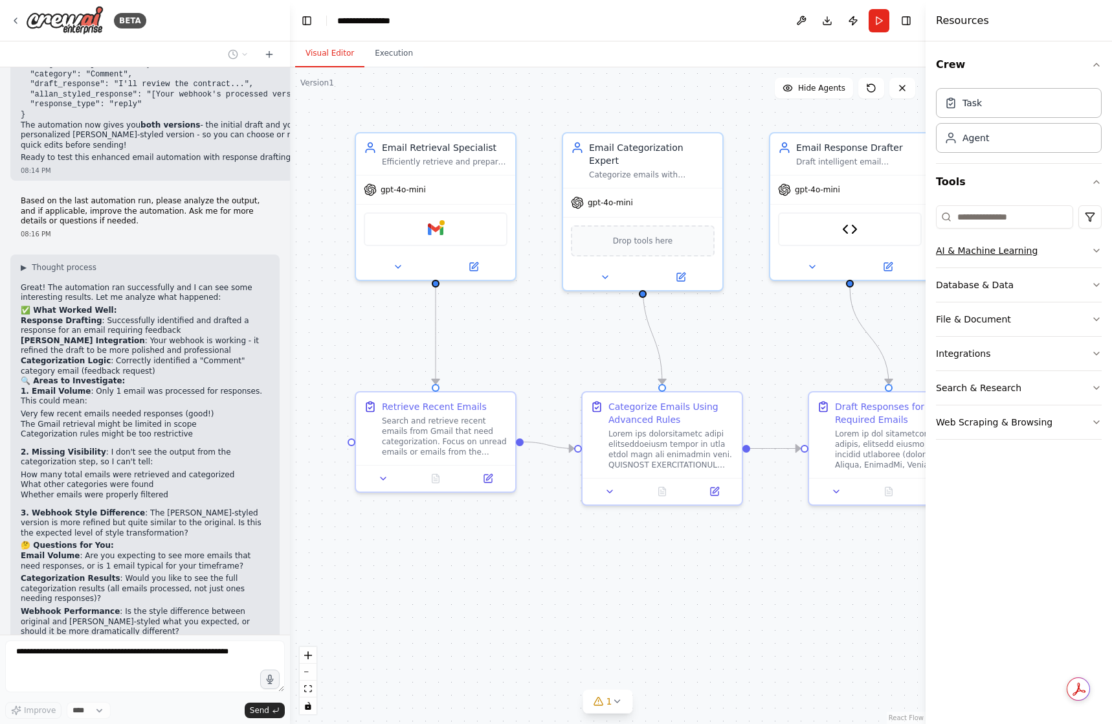
click at [1099, 252] on icon "button" at bounding box center [1096, 250] width 10 height 10
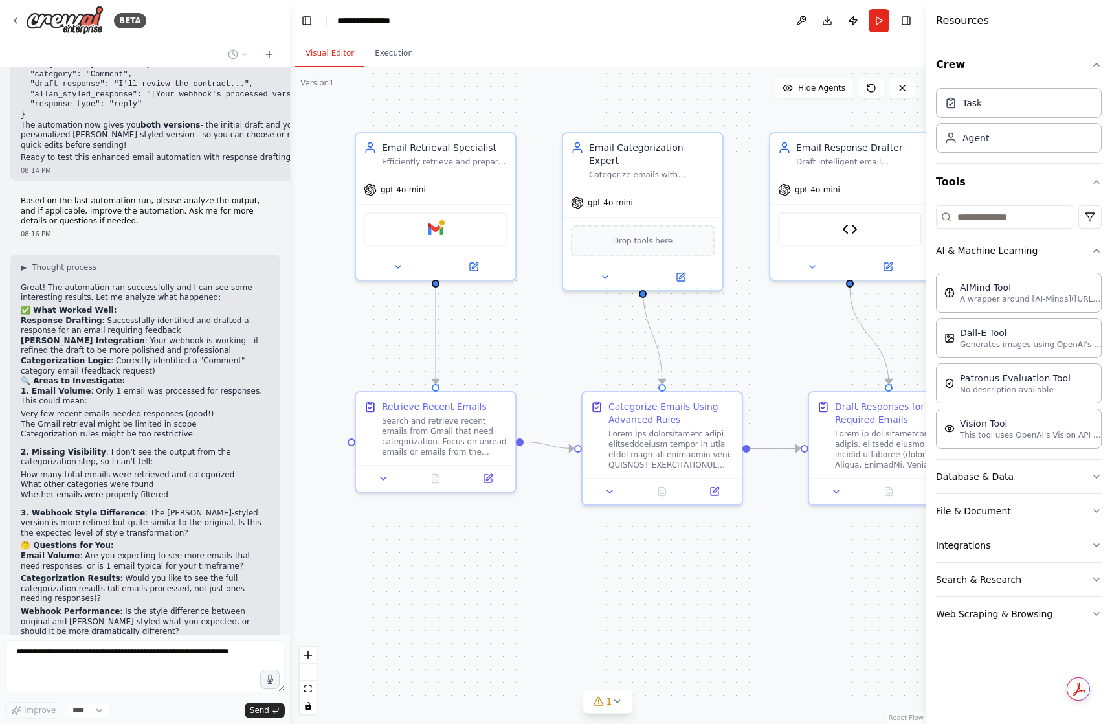
click at [1092, 480] on icon "button" at bounding box center [1096, 476] width 10 height 10
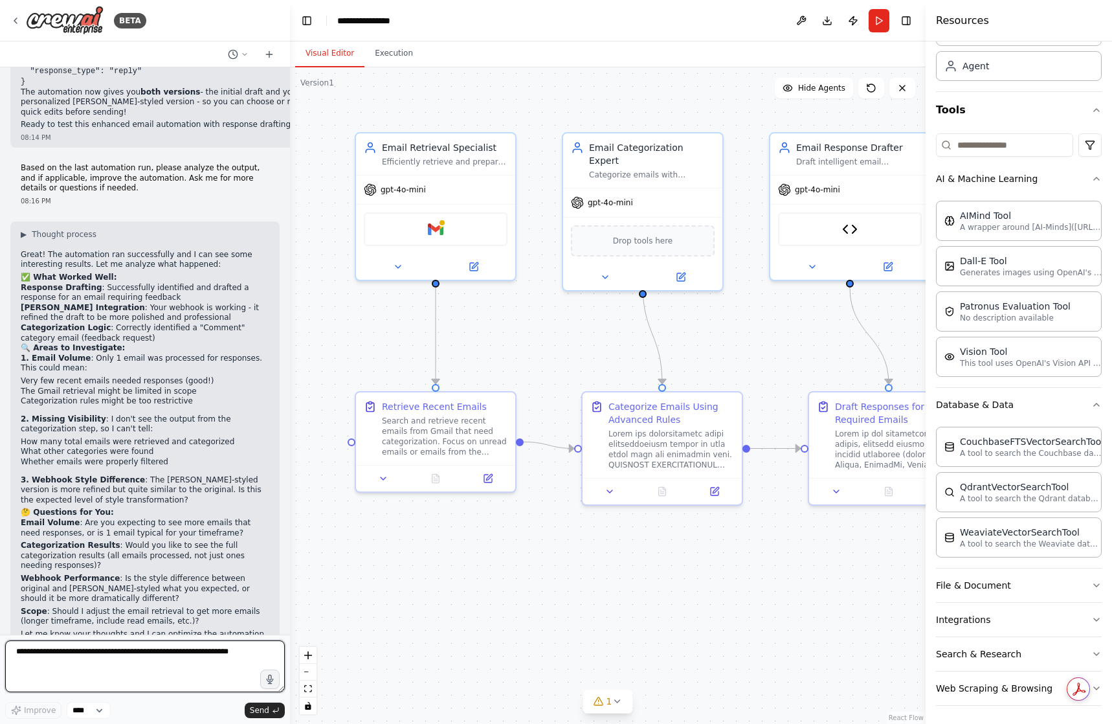
scroll to position [74, 0]
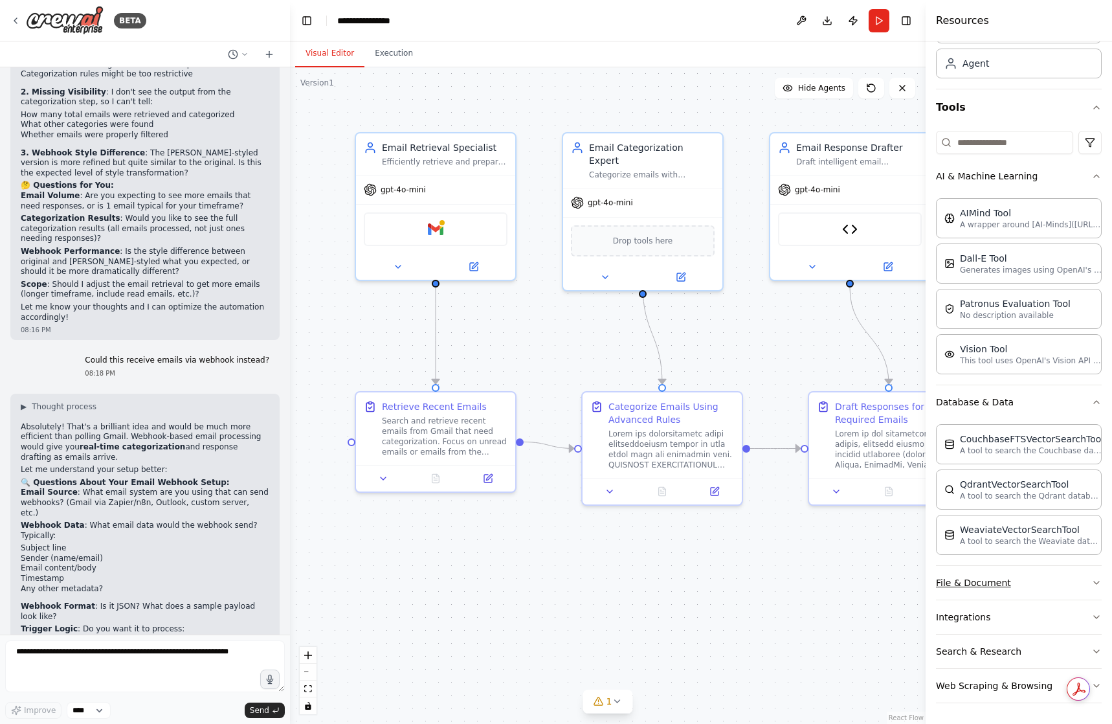
click at [1082, 577] on button "File & Document" at bounding box center [1019, 583] width 166 height 34
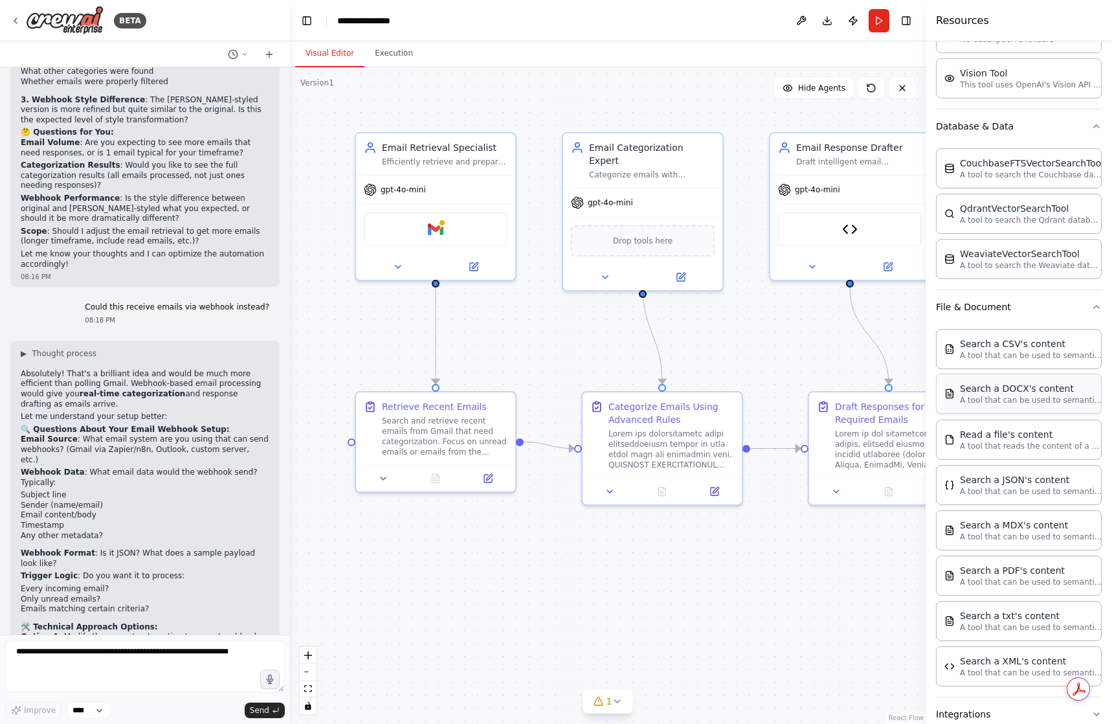
scroll to position [447, 0]
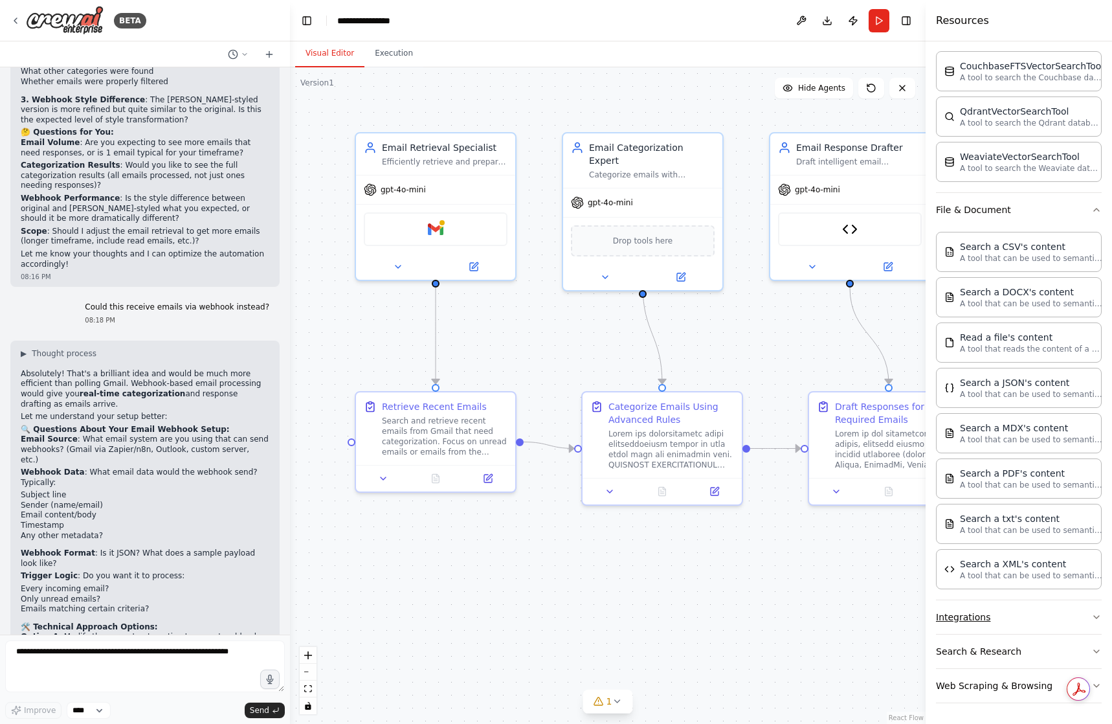
click at [1091, 617] on icon "button" at bounding box center [1096, 617] width 10 height 10
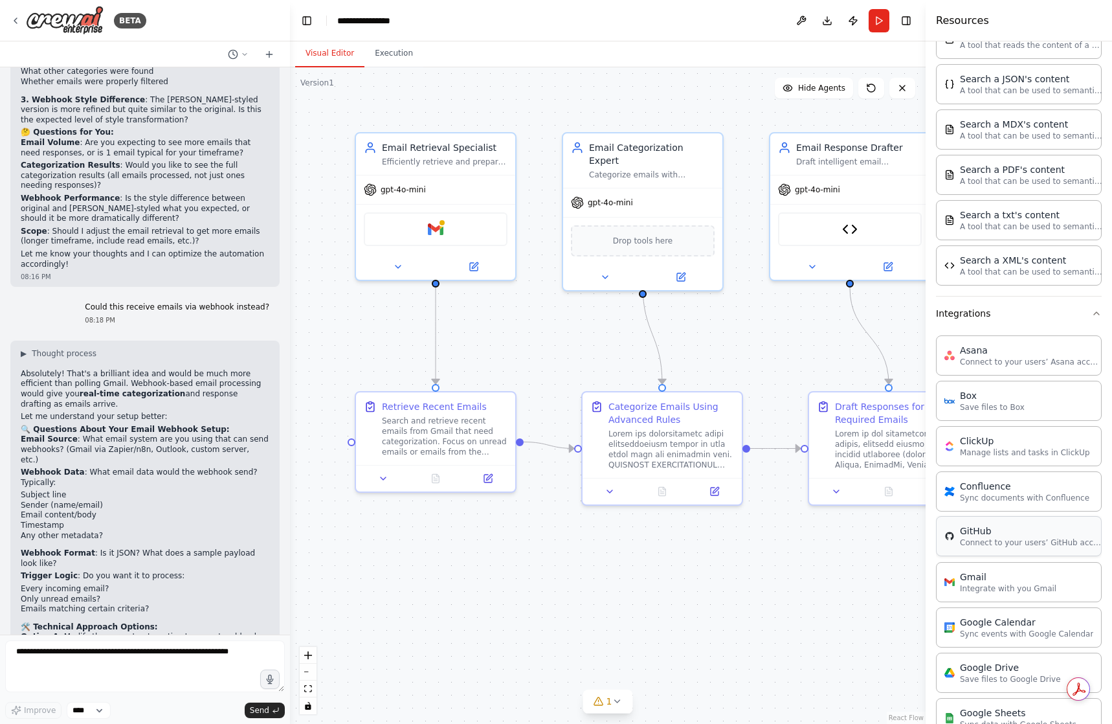
scroll to position [771, 0]
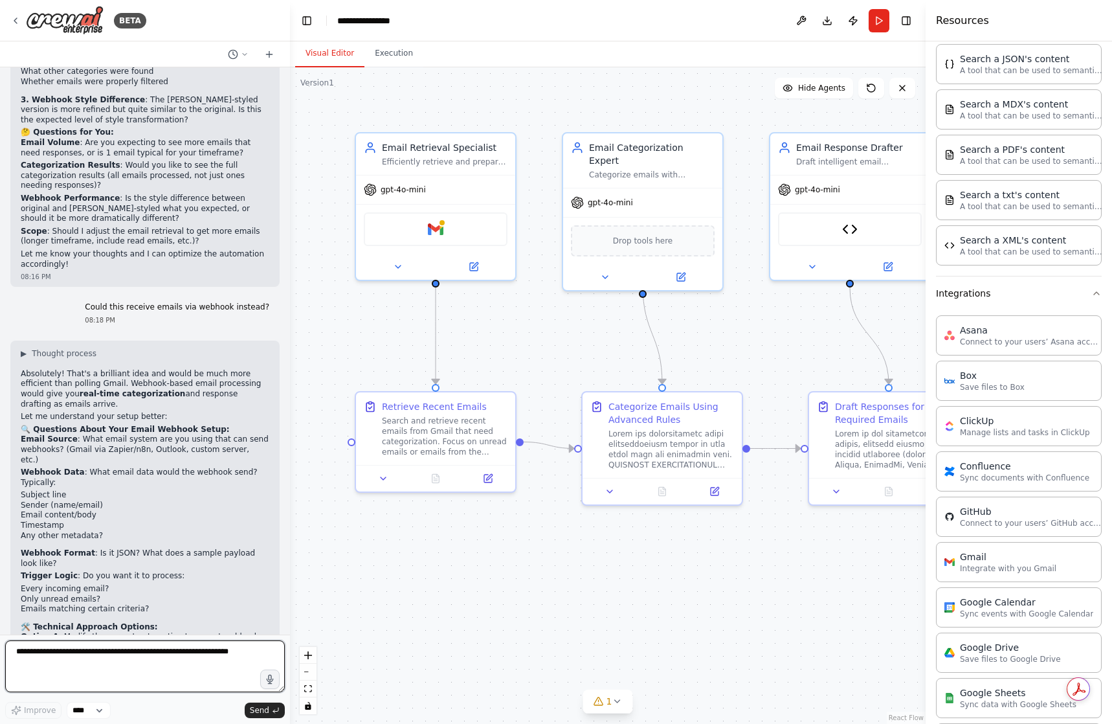
click at [124, 658] on textarea at bounding box center [145, 666] width 280 height 52
type textarea "**********"
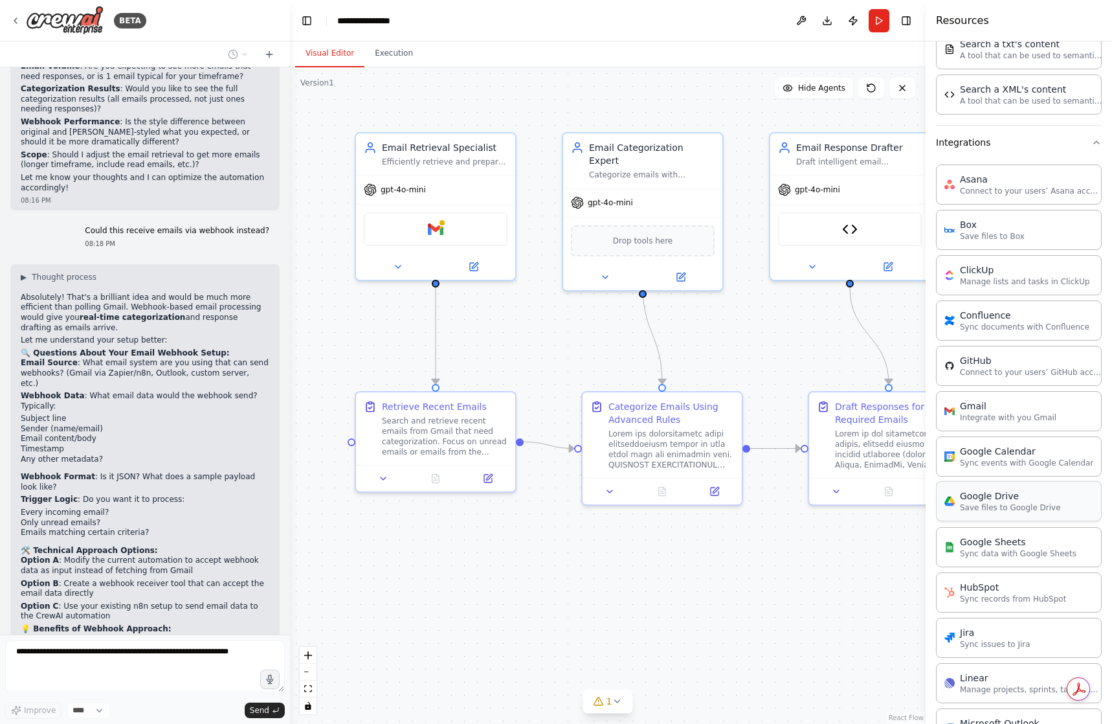
scroll to position [965, 0]
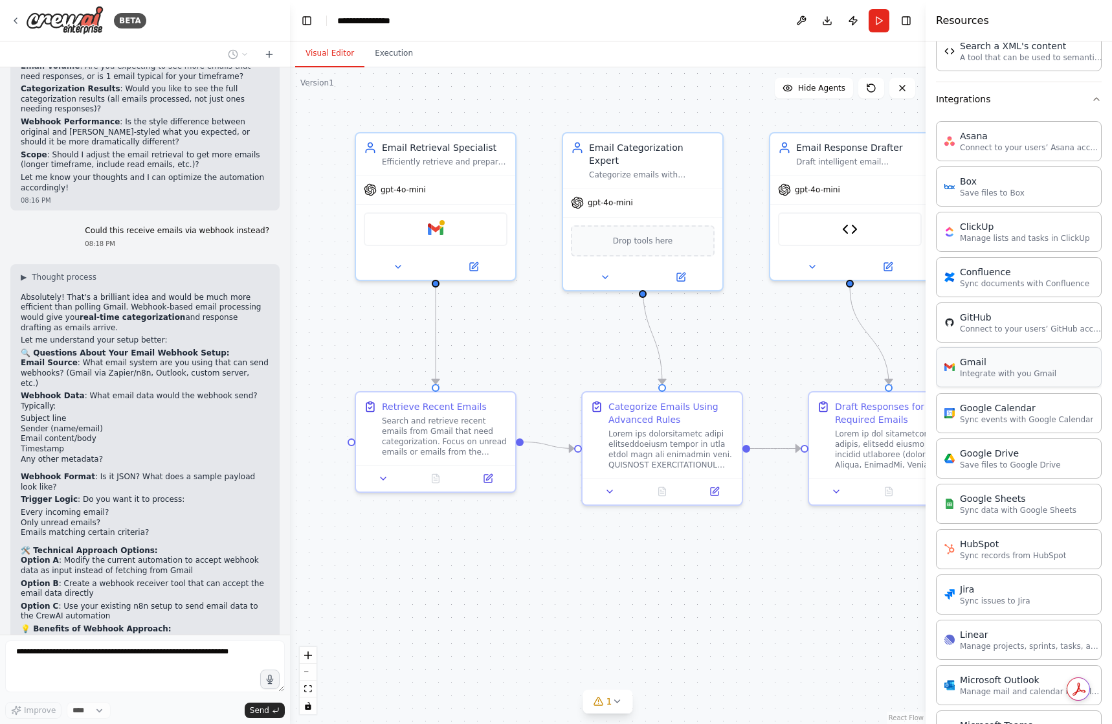
click at [1001, 375] on p "Integrate with you Gmail" at bounding box center [1008, 373] width 96 height 10
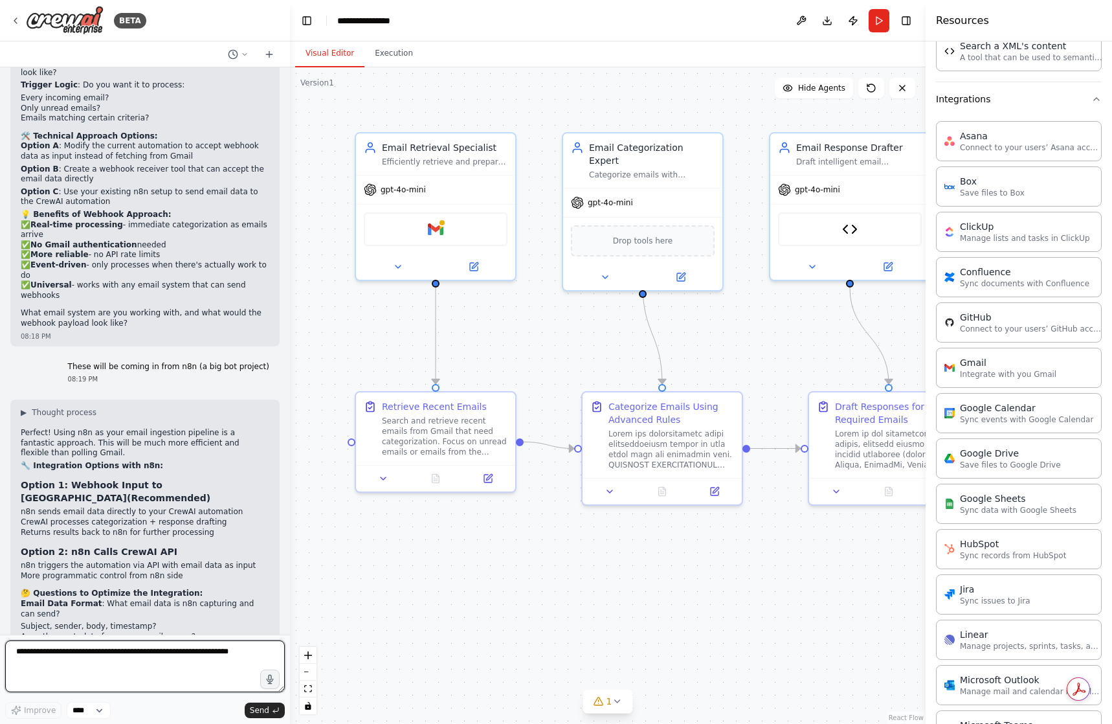
scroll to position [4787, 0]
click at [130, 670] on textarea at bounding box center [145, 666] width 280 height 52
type textarea "**"
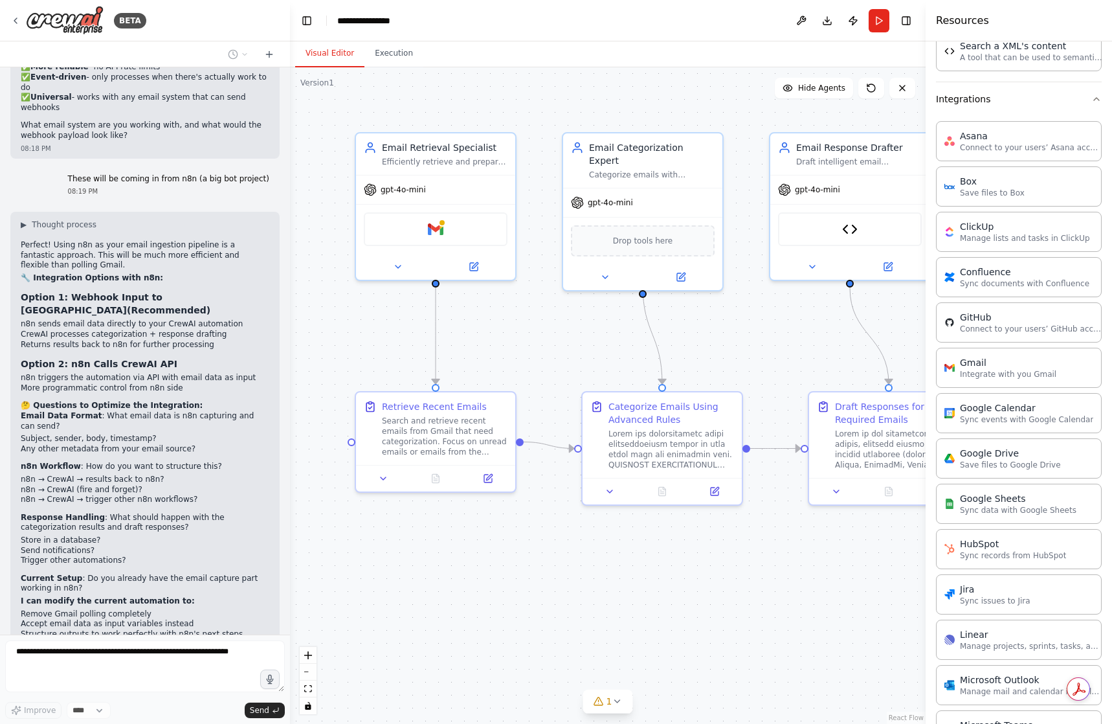
scroll to position [4983, 0]
